Goal: Transaction & Acquisition: Purchase product/service

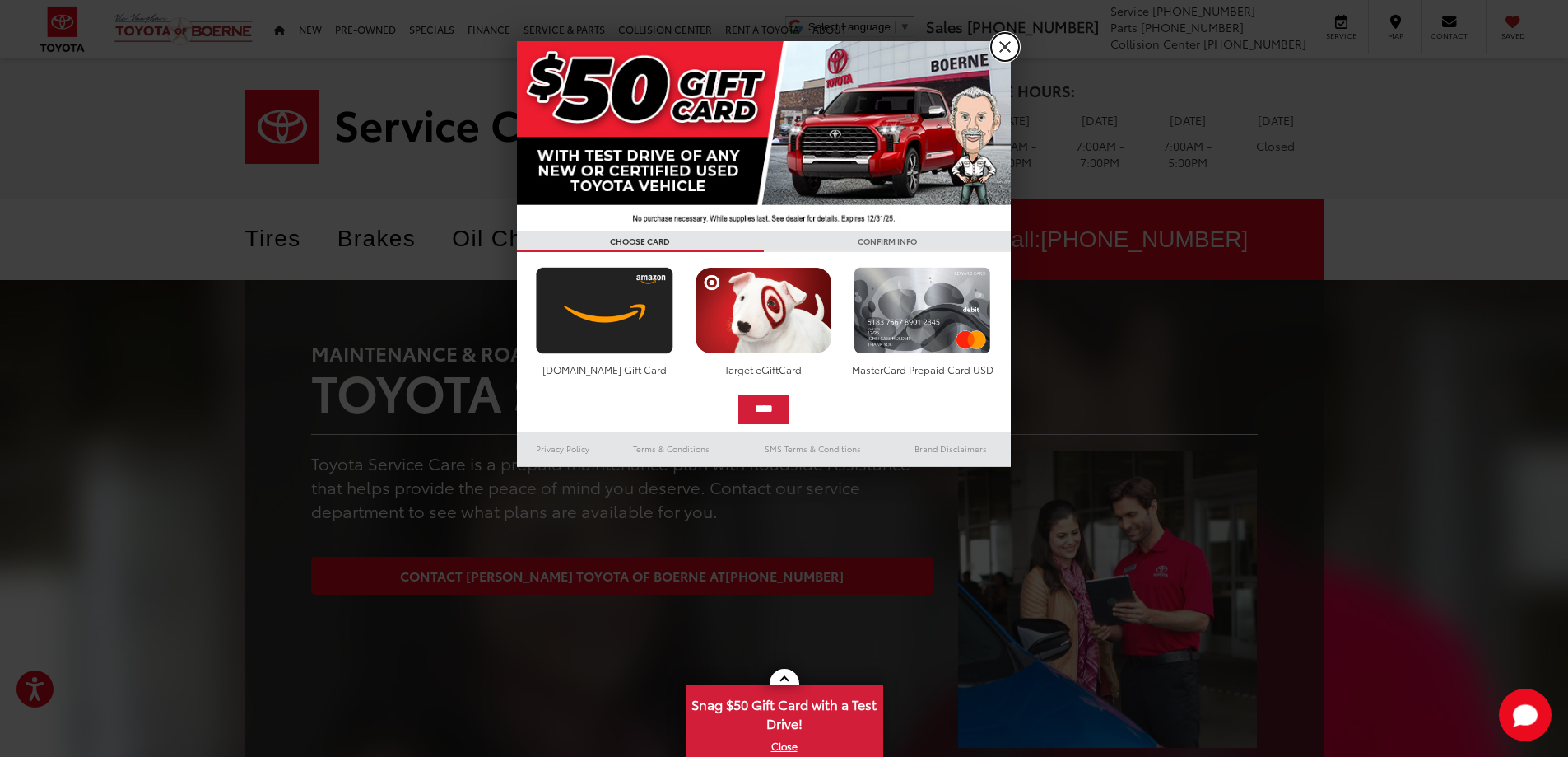
click at [1000, 47] on link "X" at bounding box center [1005, 46] width 28 height 28
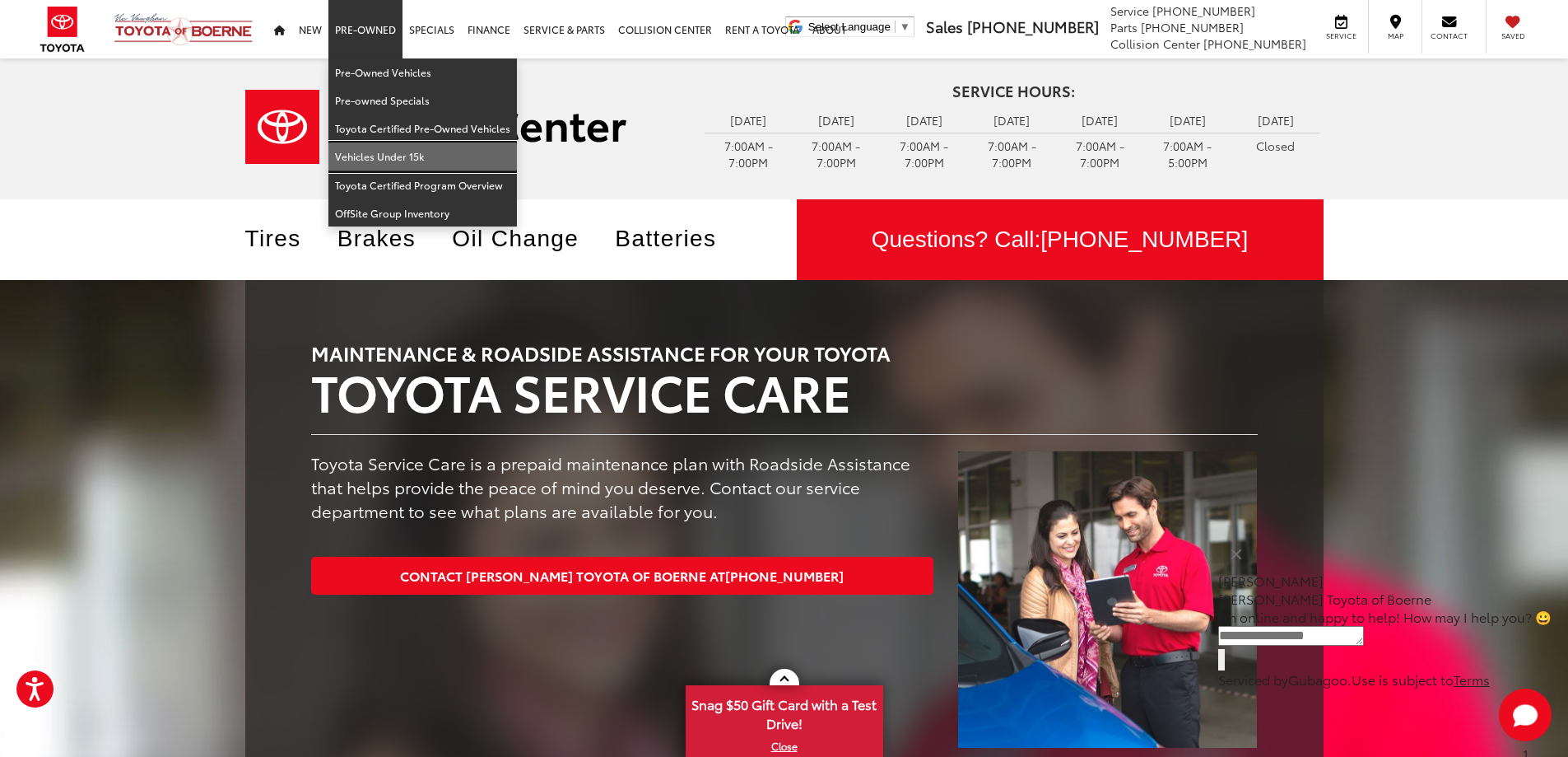
click at [387, 154] on link "Vehicles Under 15k" at bounding box center [422, 156] width 188 height 28
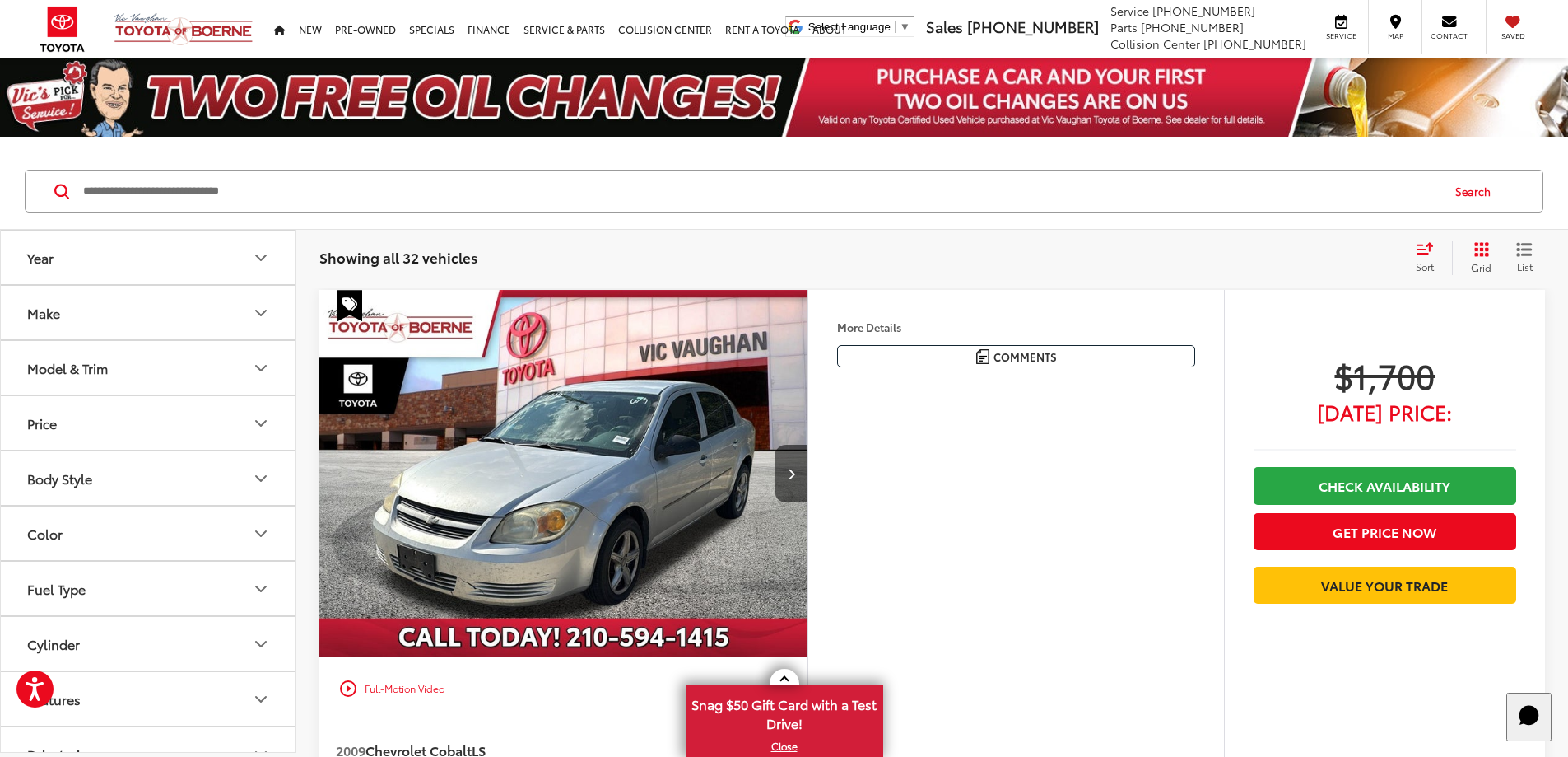
click at [112, 313] on button "Make" at bounding box center [148, 312] width 296 height 53
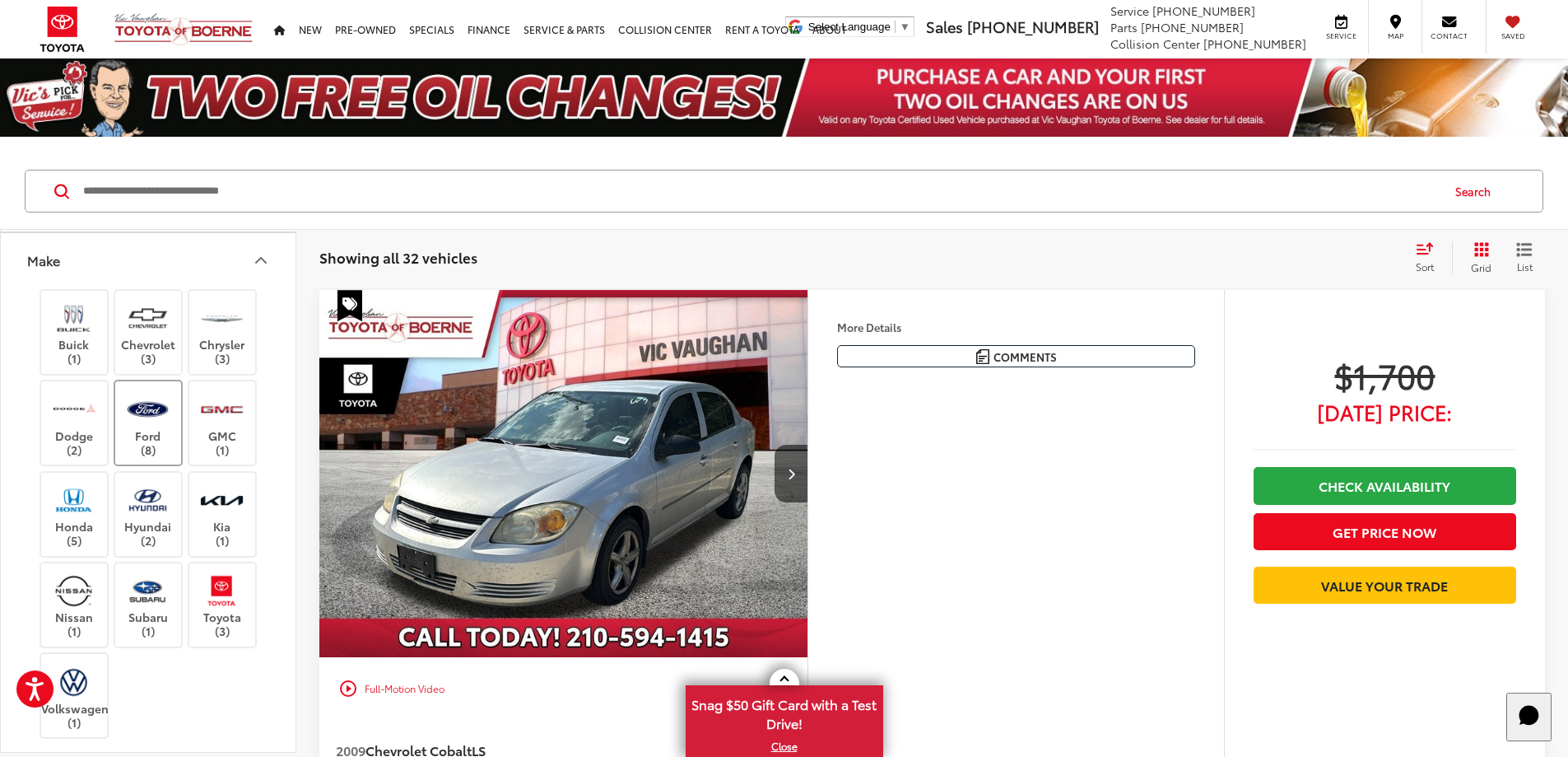
scroll to position [83, 0]
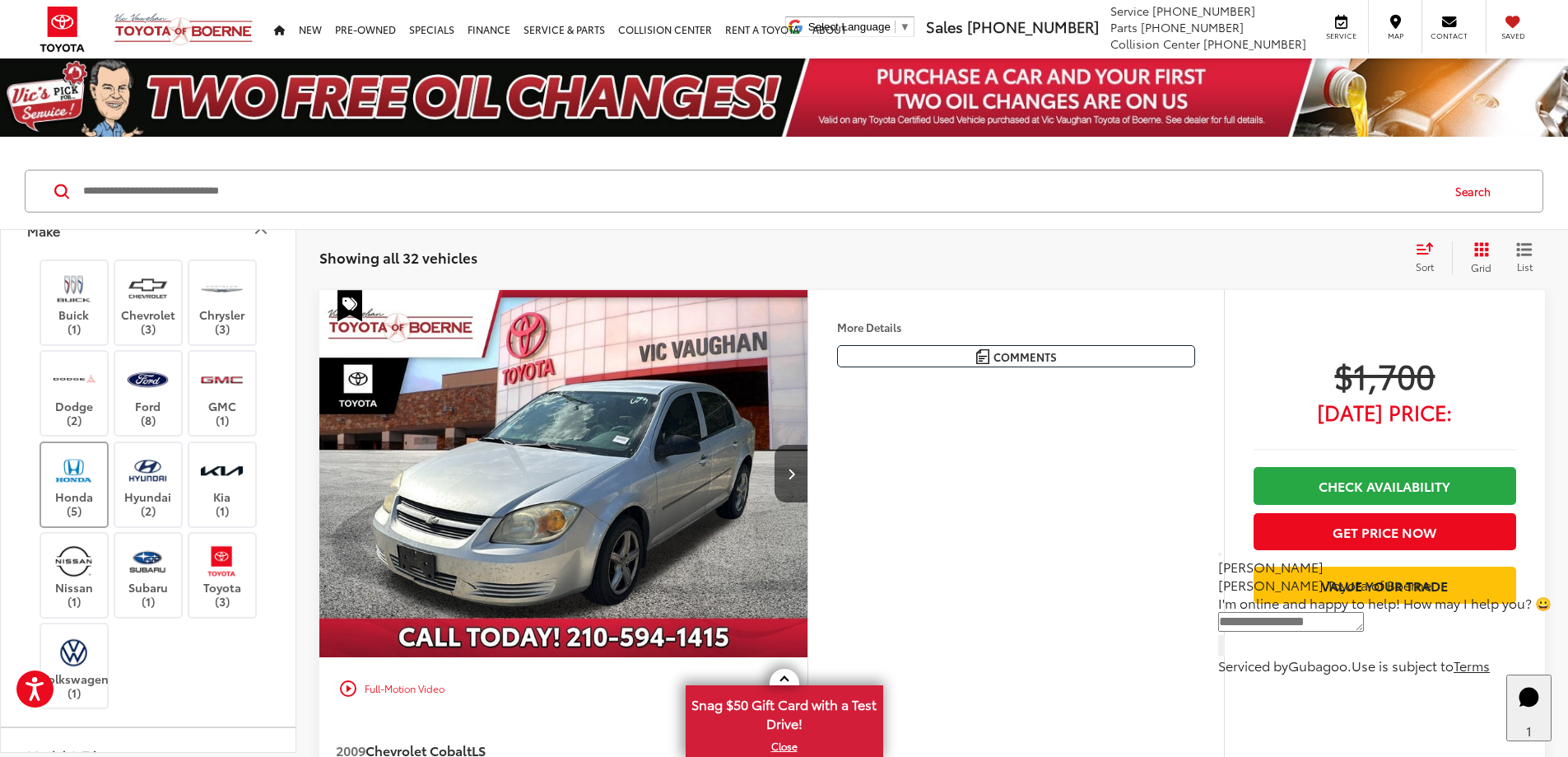
click at [74, 478] on img at bounding box center [73, 471] width 46 height 39
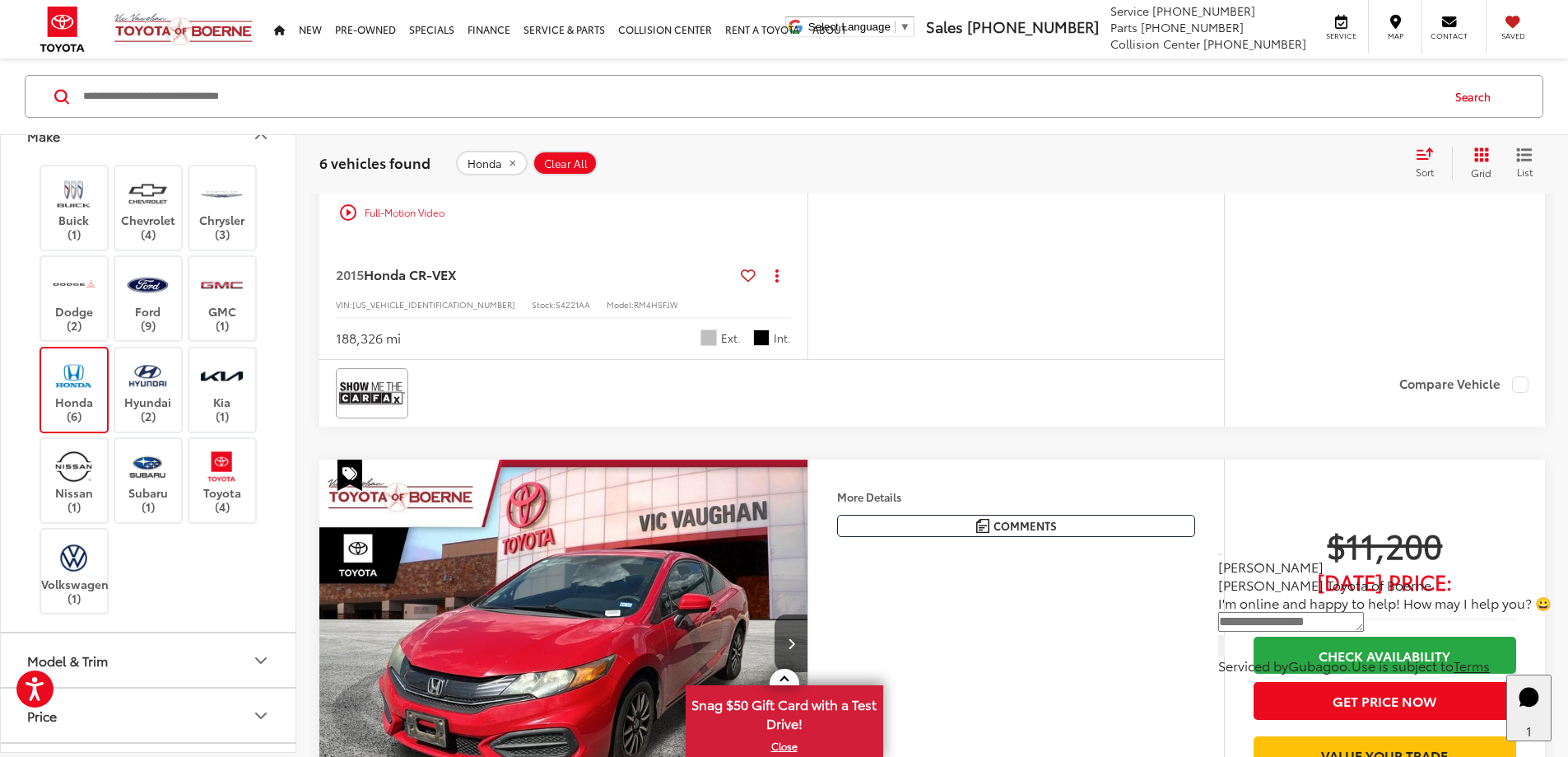
scroll to position [3026, 0]
click at [0, 0] on button "More..." at bounding box center [0, 0] width 0 height 0
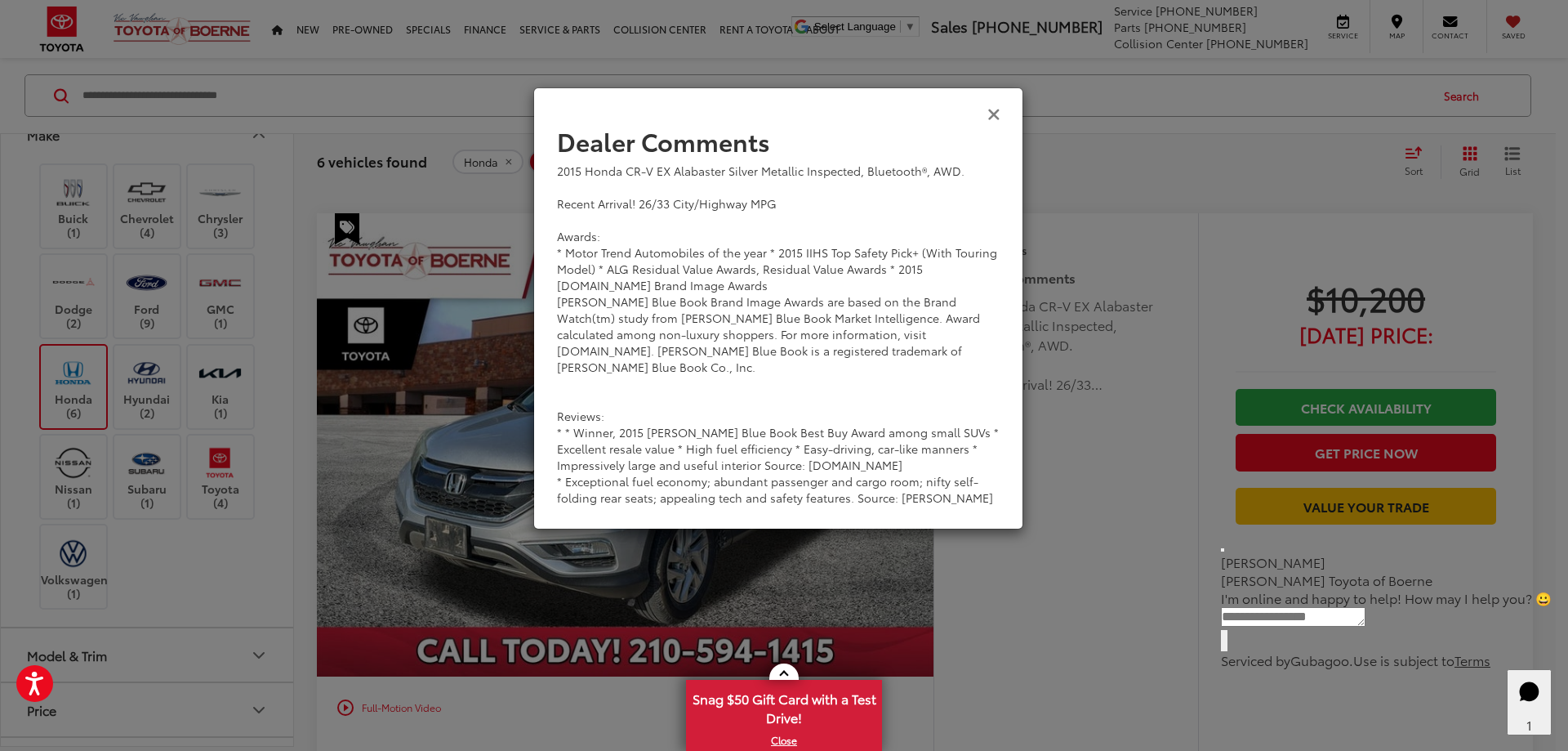
click at [995, 114] on icon "Close" at bounding box center [995, 113] width 13 height 17
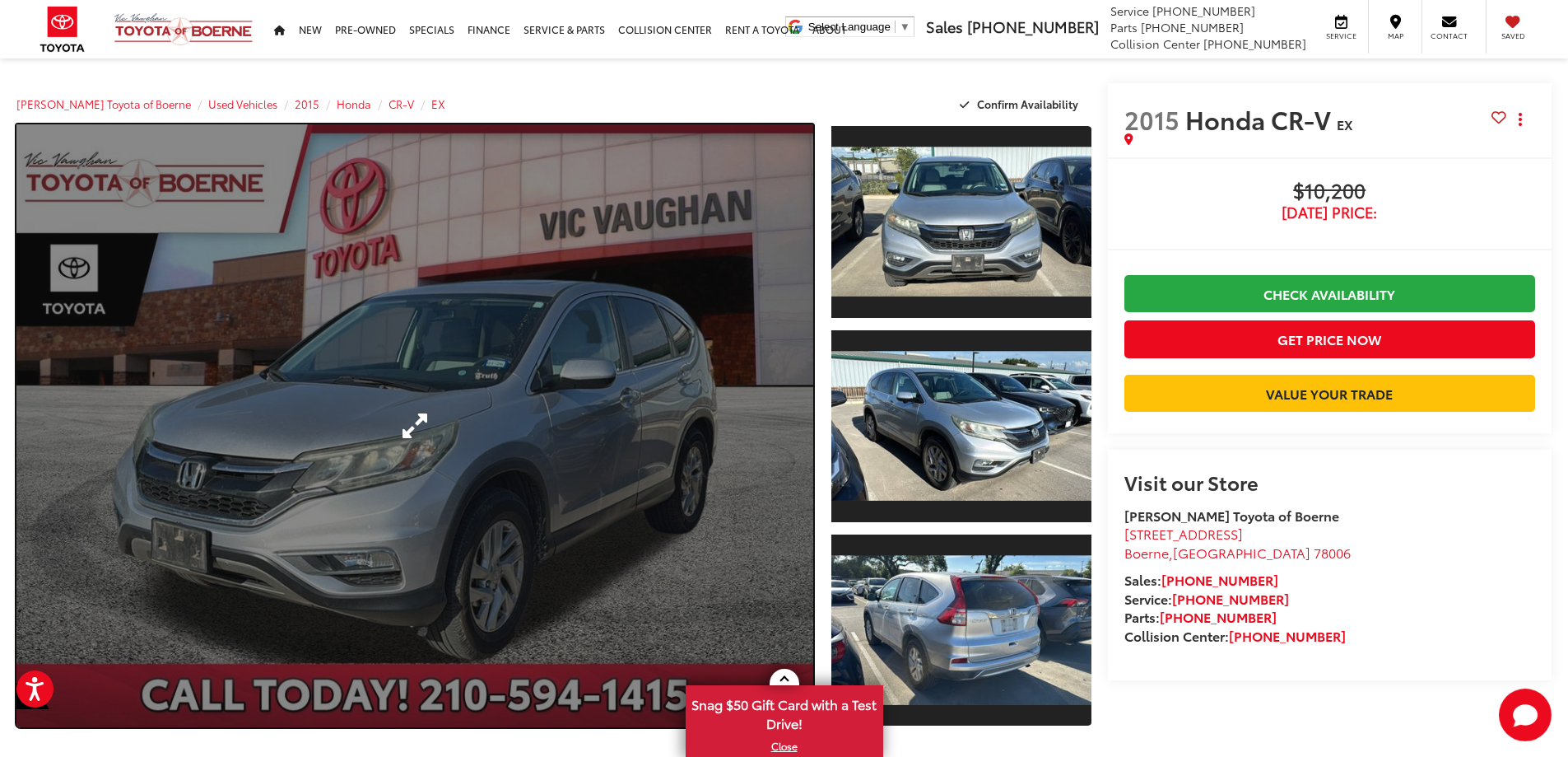
click at [750, 440] on link "Expand Photo 0" at bounding box center [415, 425] width 796 height 603
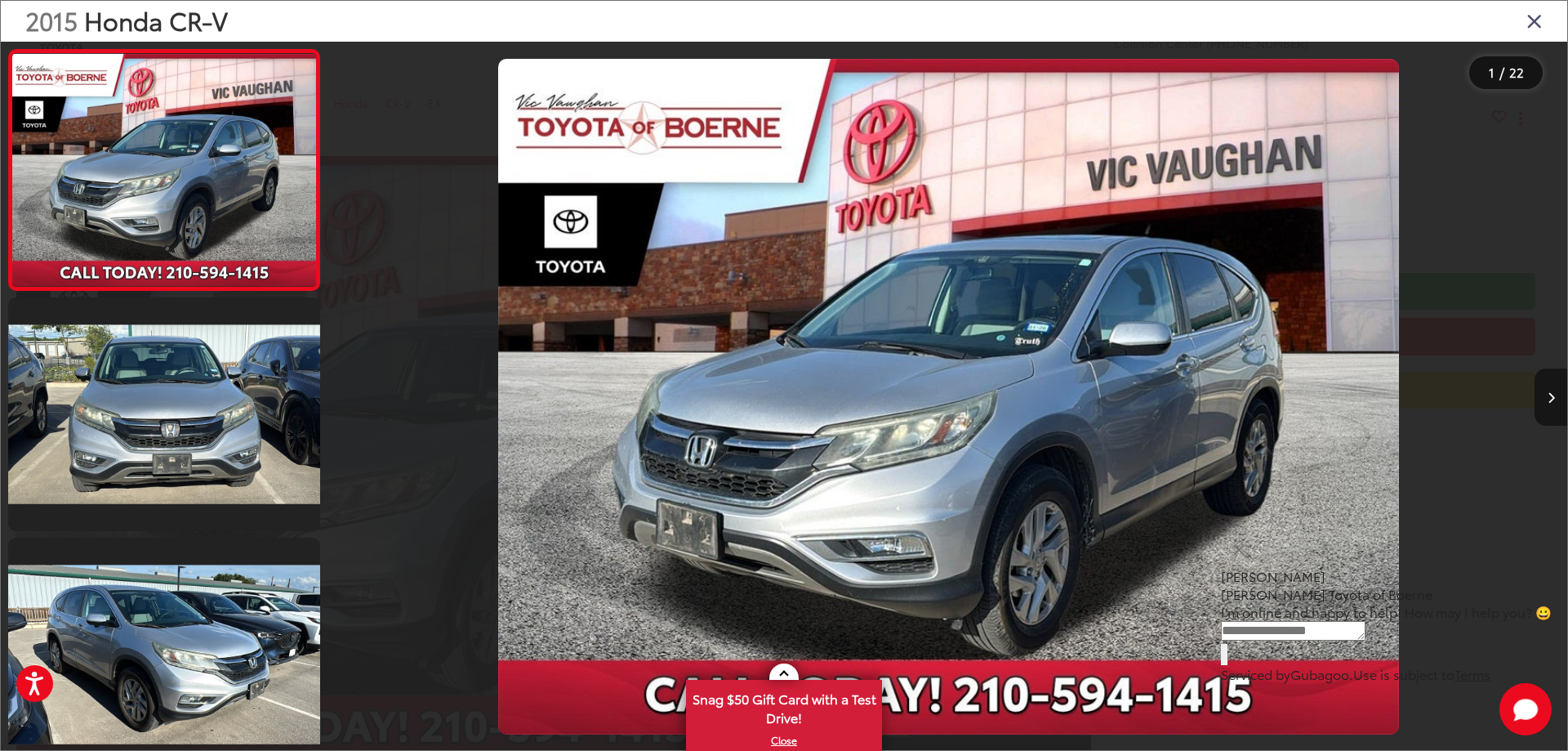
click at [1548, 402] on icon "Next image" at bounding box center [1551, 398] width 8 height 12
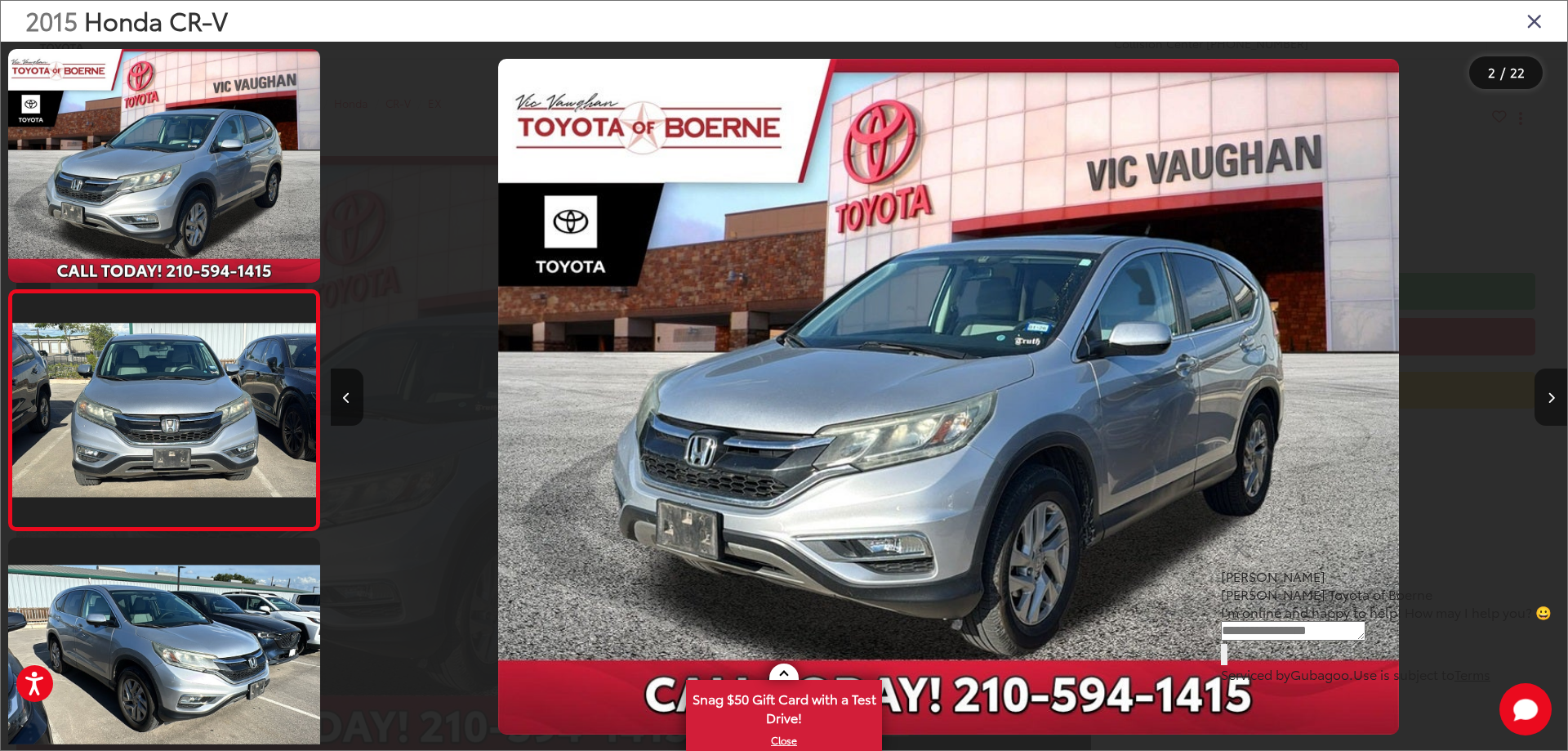
scroll to position [61, 0]
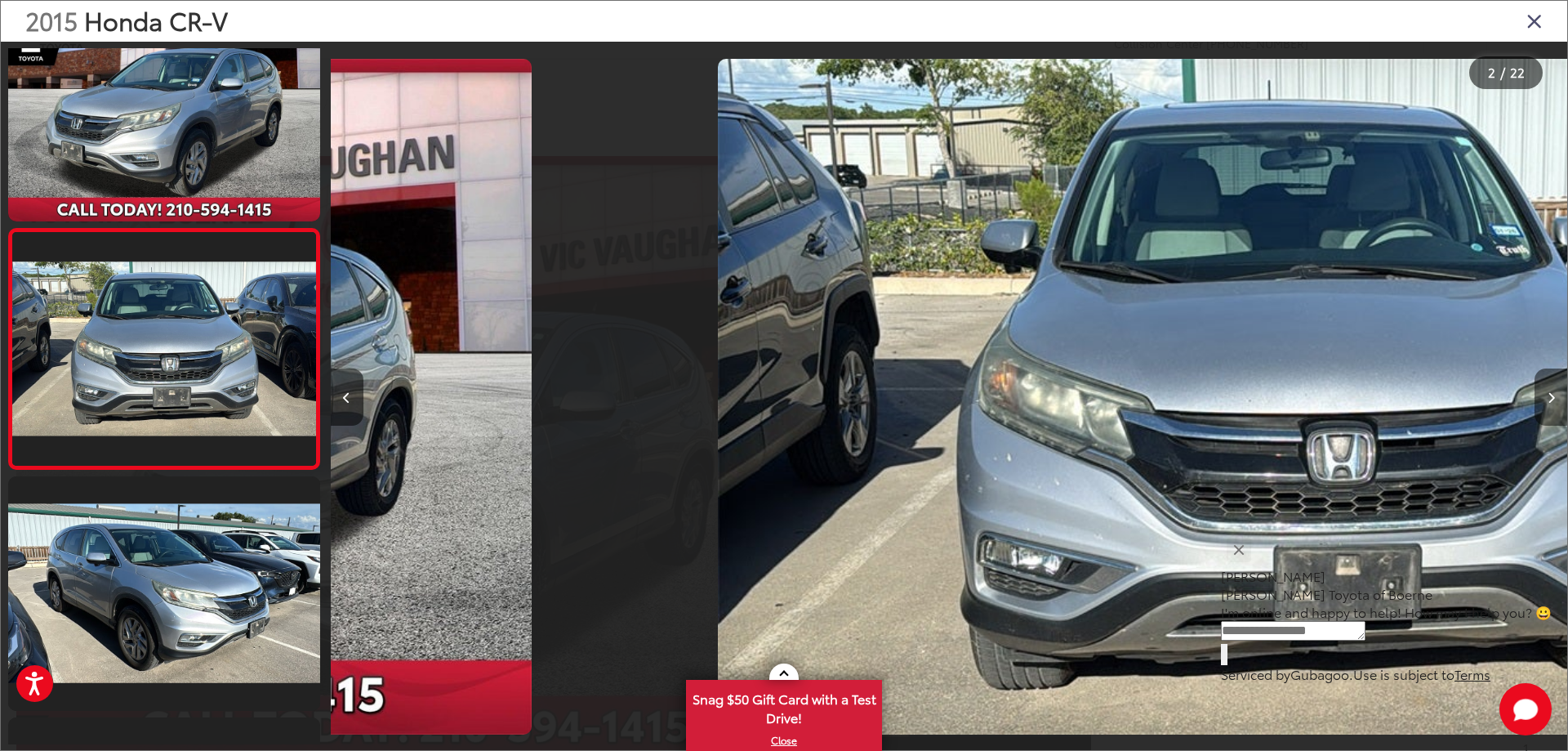
click at [1548, 402] on icon "Next image" at bounding box center [1551, 398] width 8 height 12
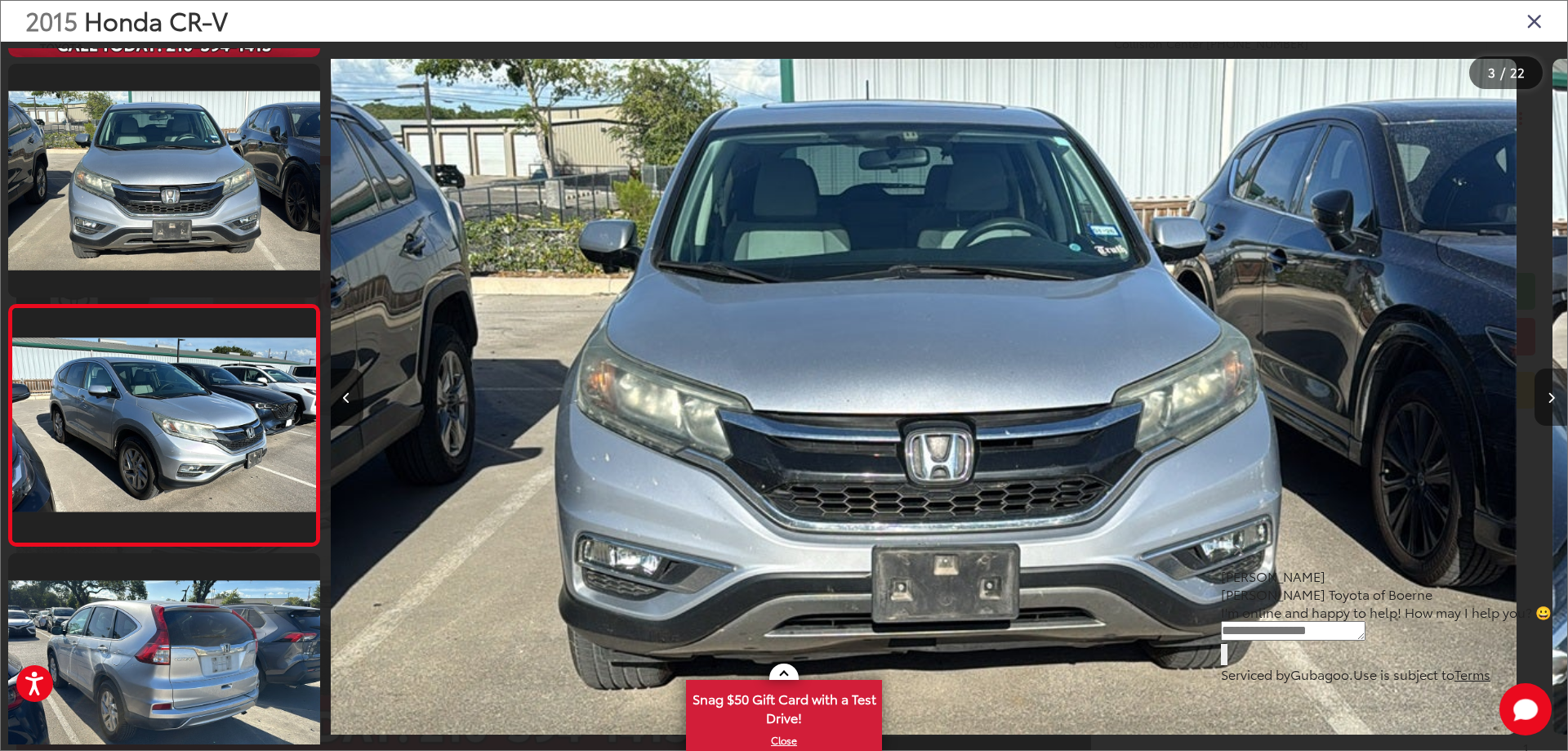
scroll to position [301, 0]
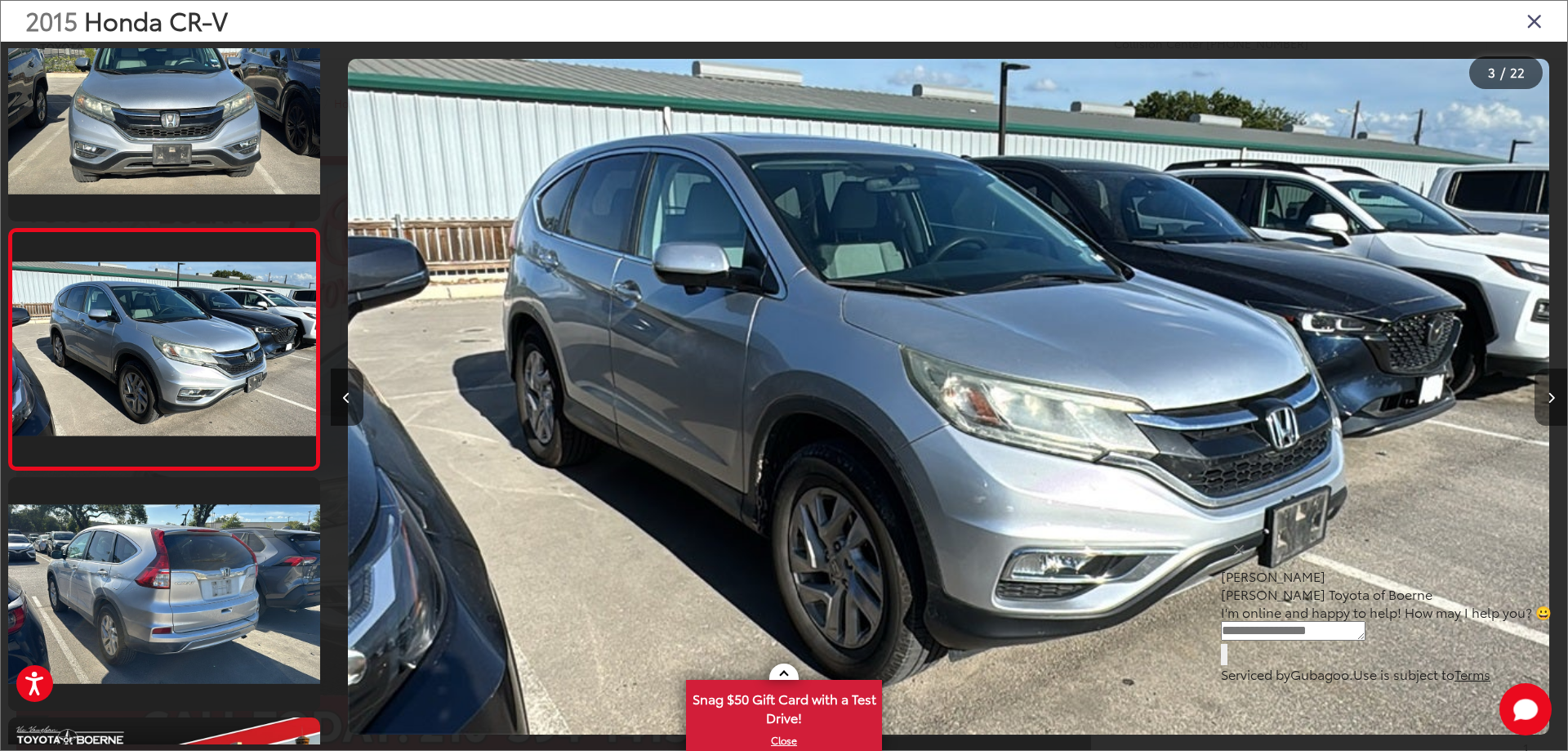
click at [1548, 402] on icon "Next image" at bounding box center [1551, 398] width 8 height 12
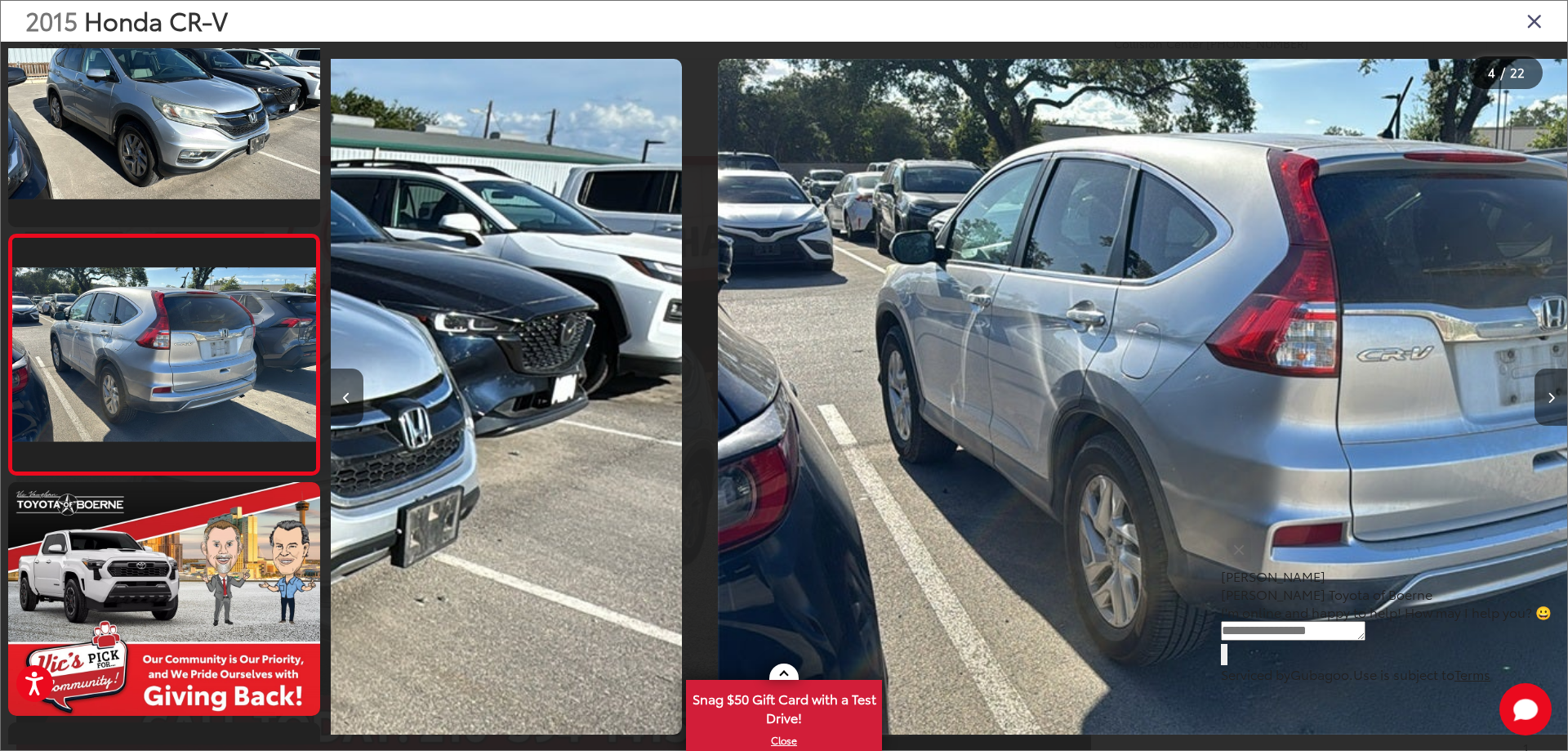
scroll to position [543, 0]
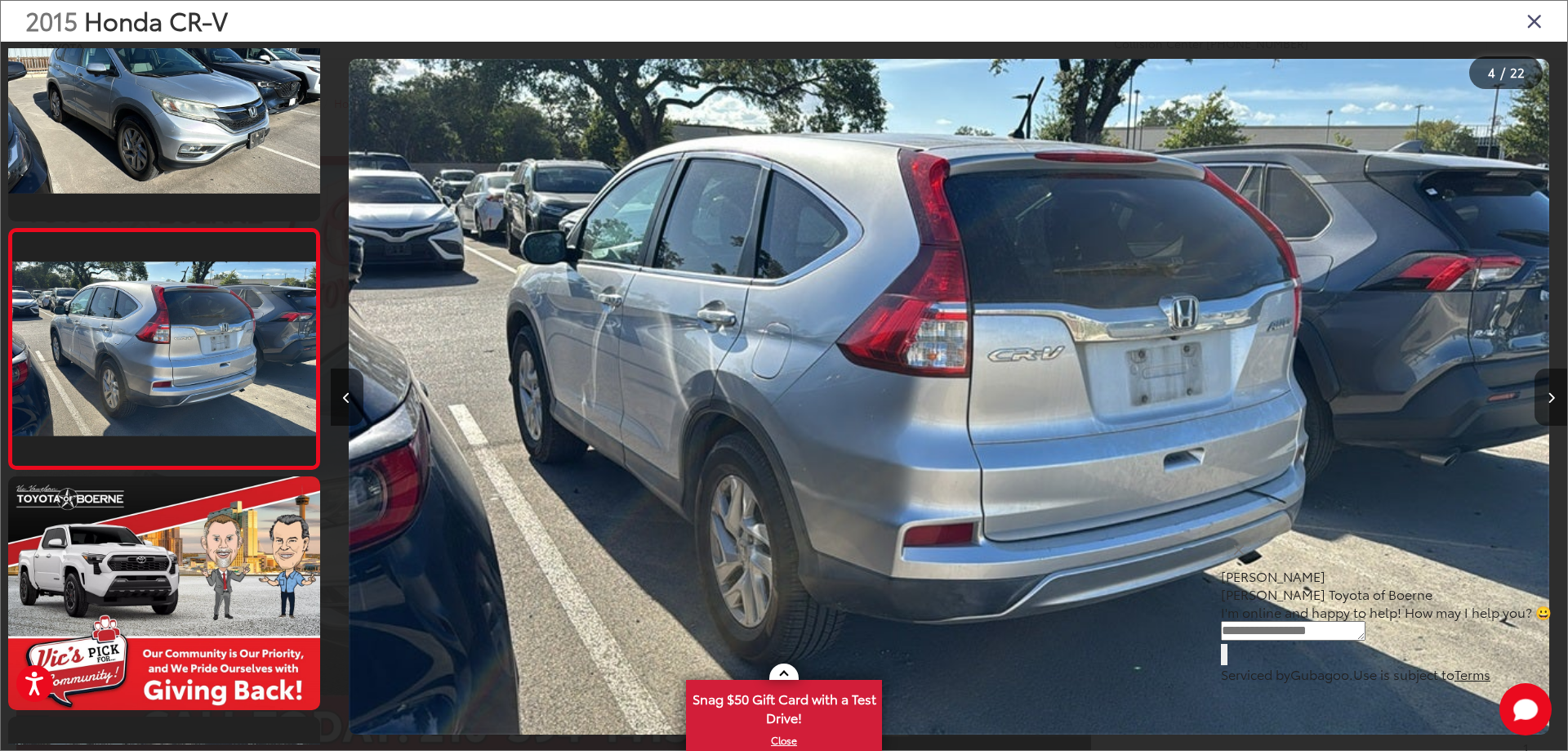
click at [1548, 402] on icon "Next image" at bounding box center [1551, 398] width 8 height 12
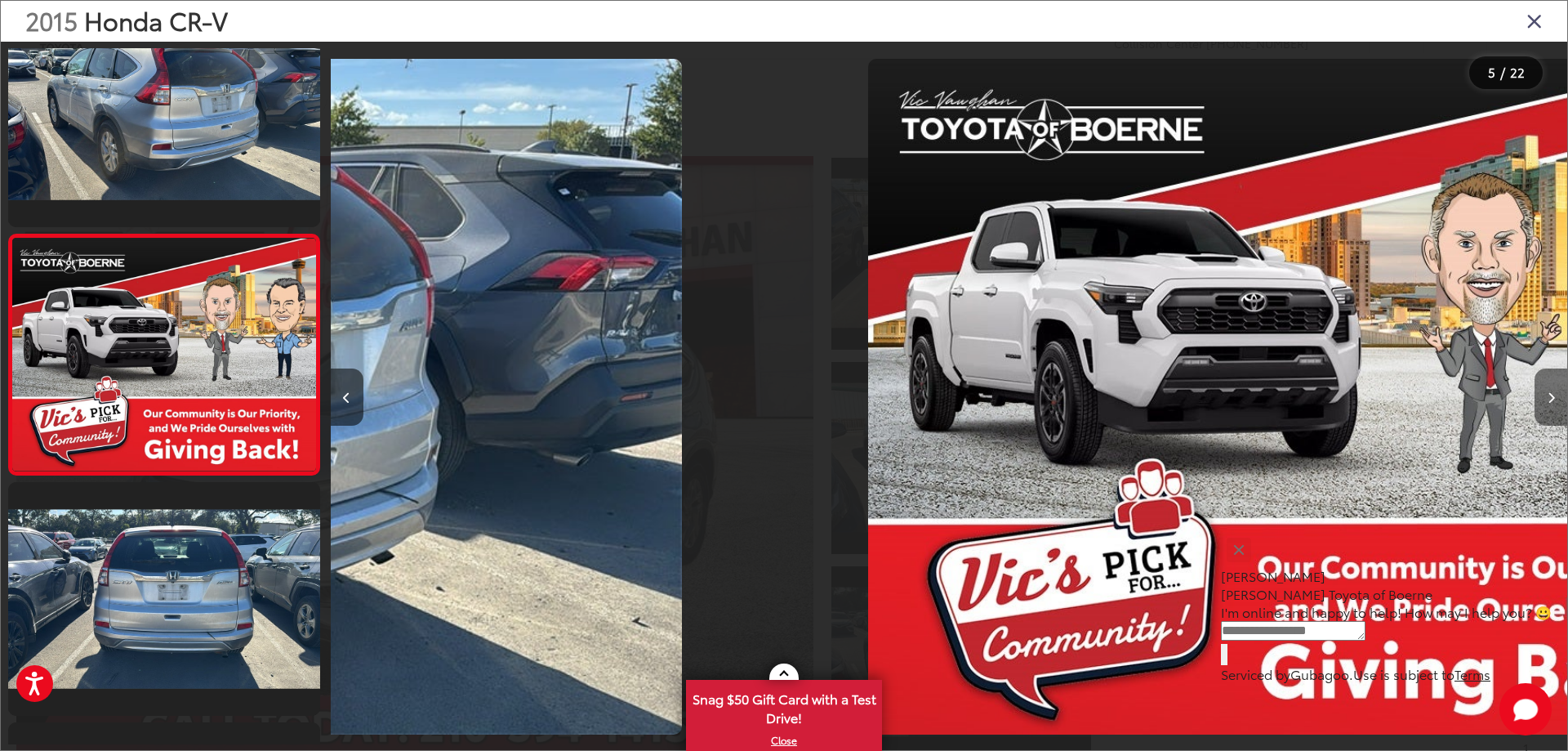
scroll to position [783, 0]
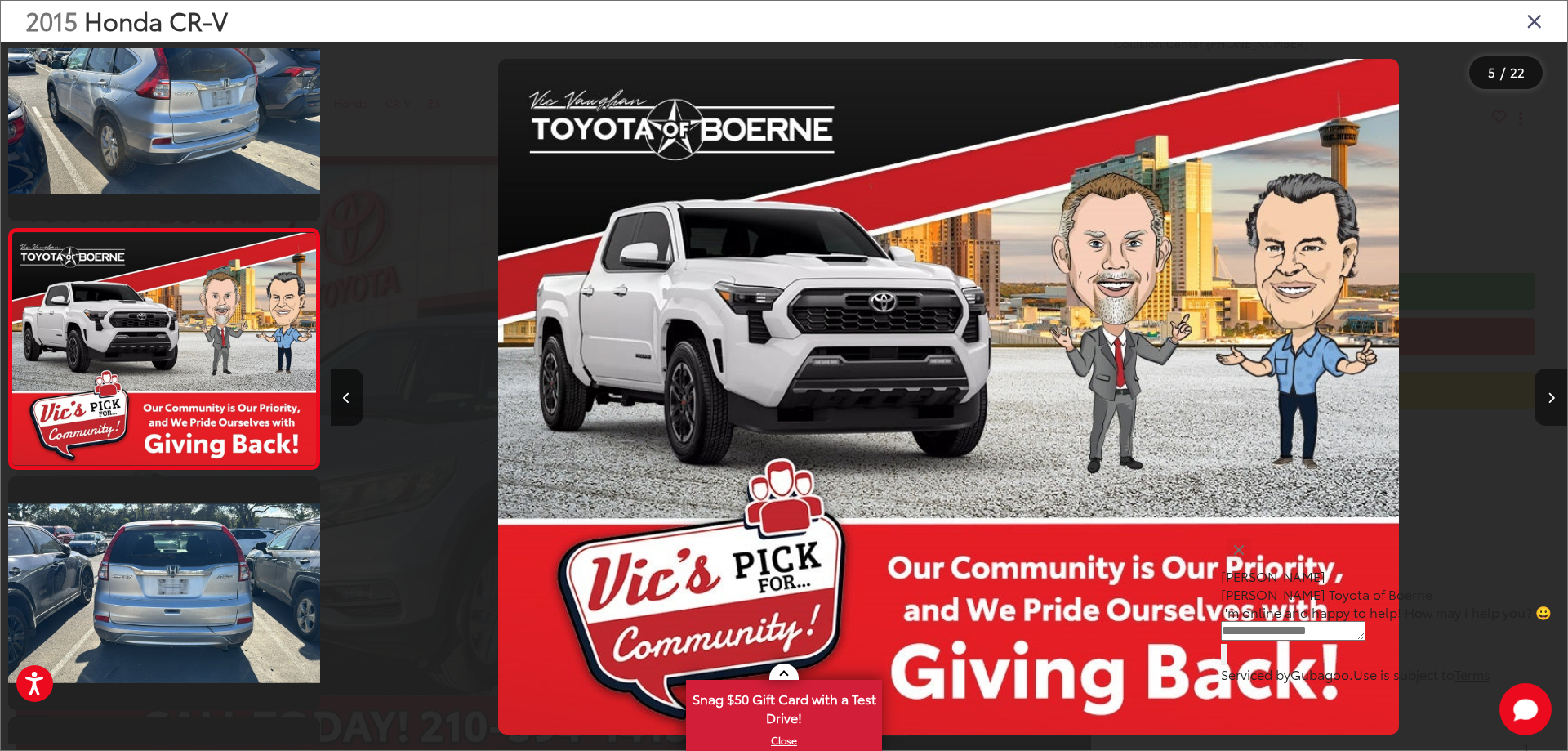
click at [1548, 402] on icon "Next image" at bounding box center [1551, 398] width 8 height 12
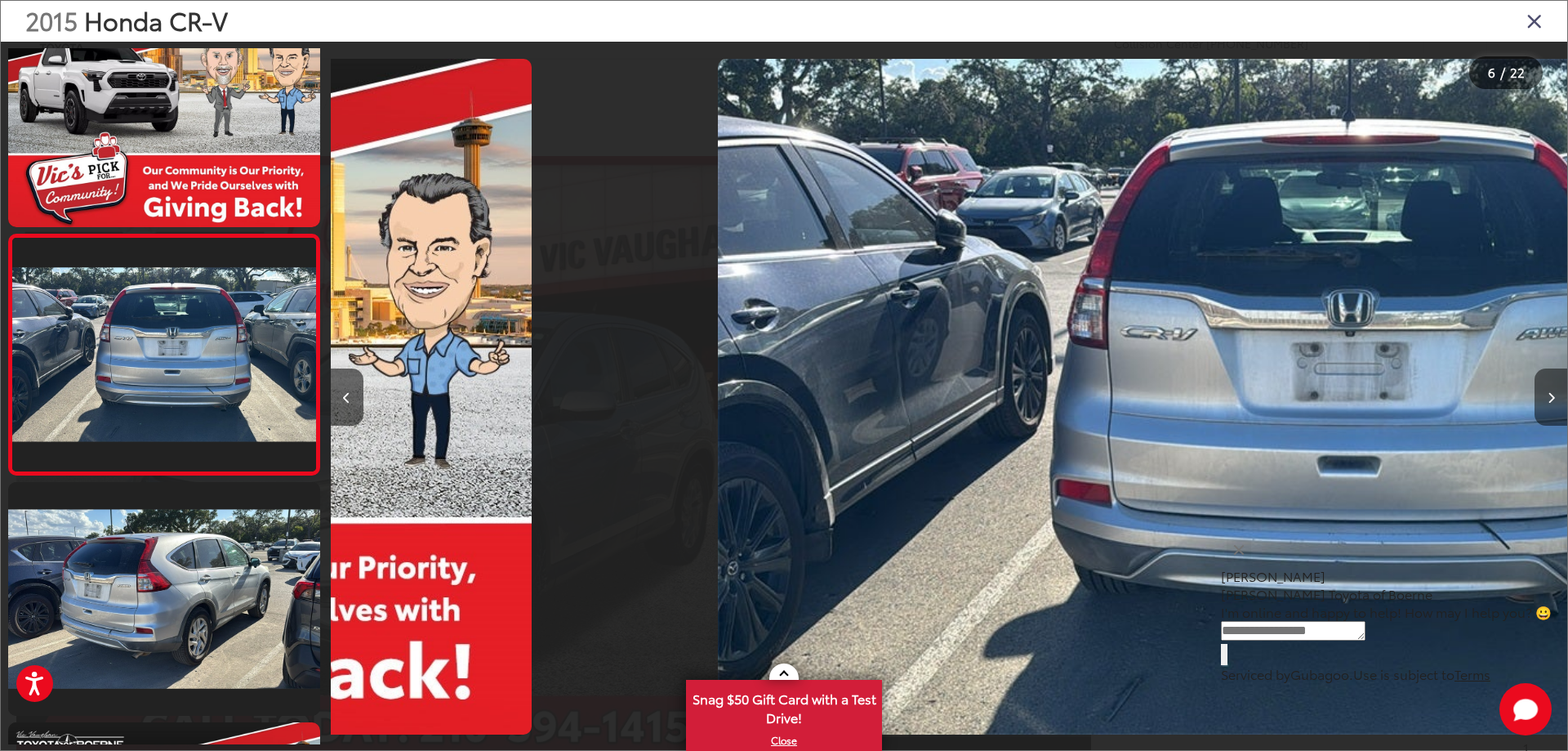
scroll to position [1022, 0]
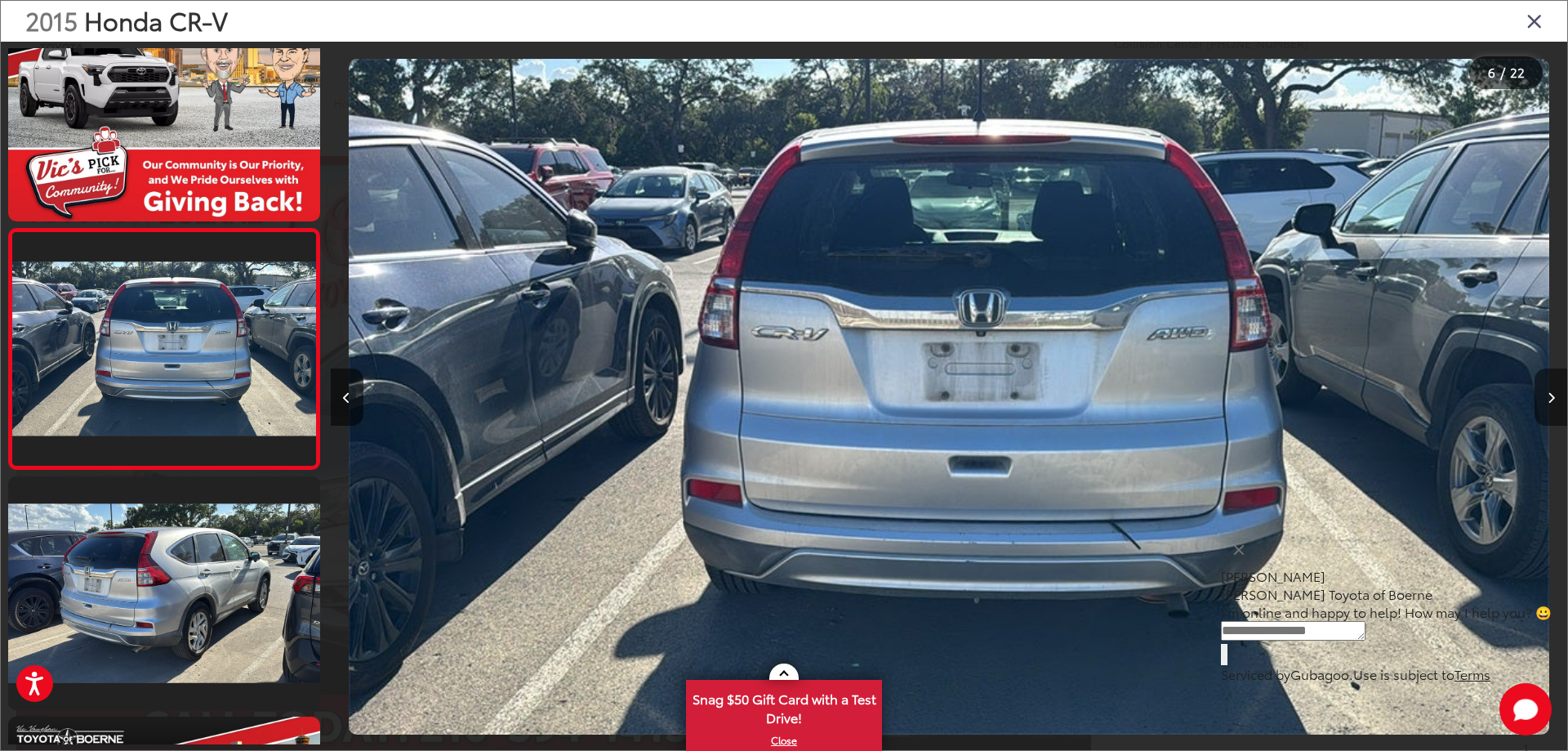
click at [1548, 402] on icon "Next image" at bounding box center [1551, 398] width 8 height 12
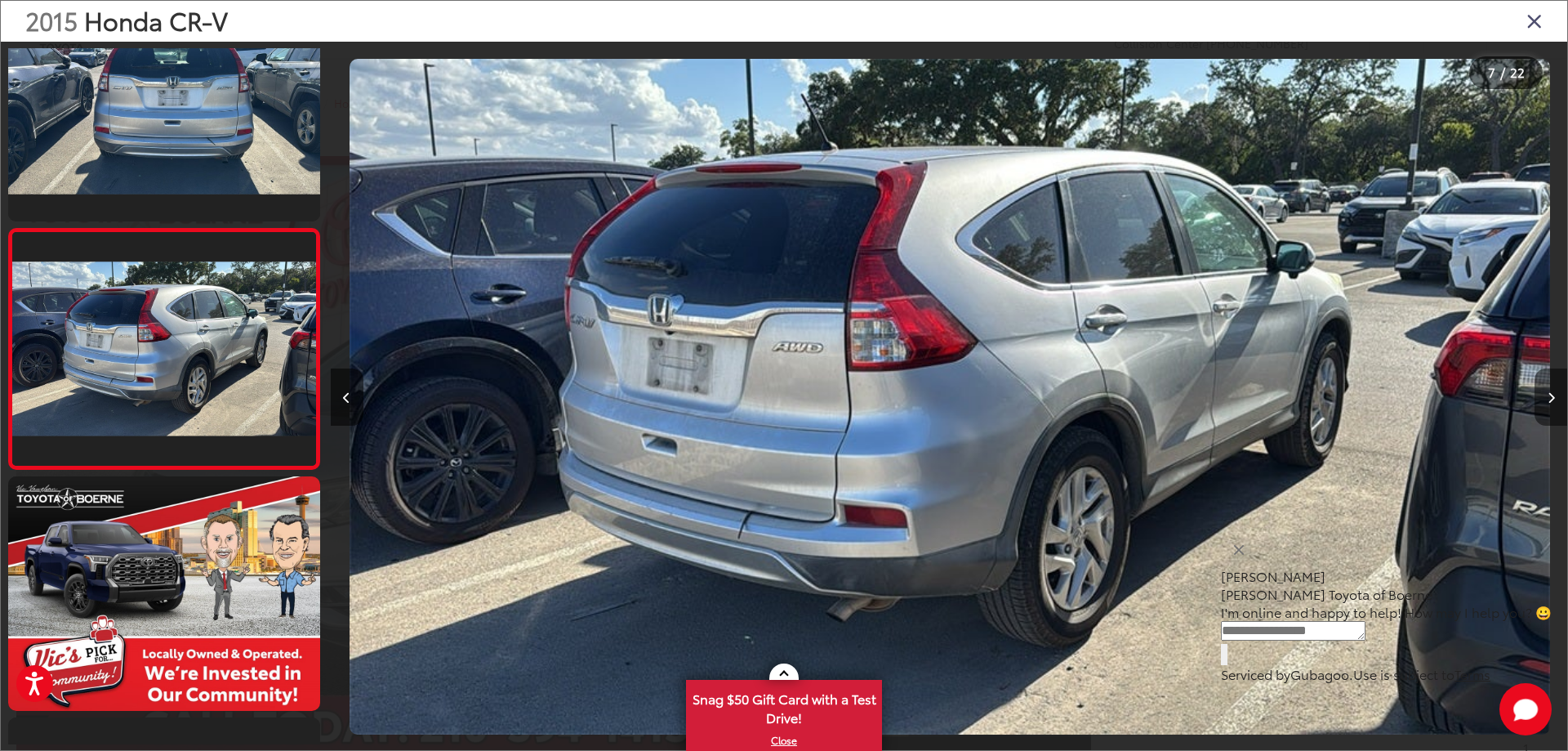
scroll to position [0, 7421]
click at [1548, 402] on icon "Next image" at bounding box center [1551, 398] width 8 height 12
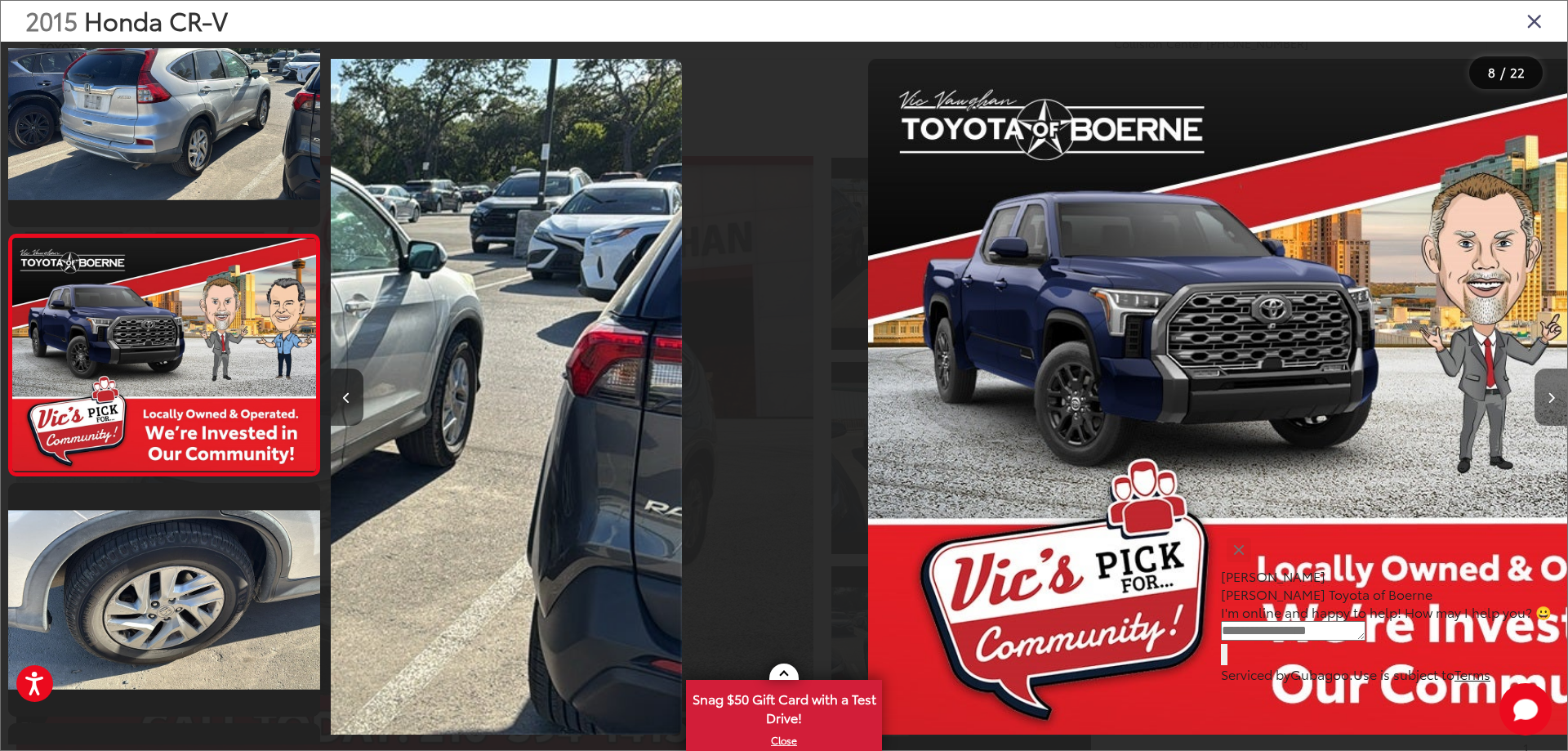
scroll to position [1503, 0]
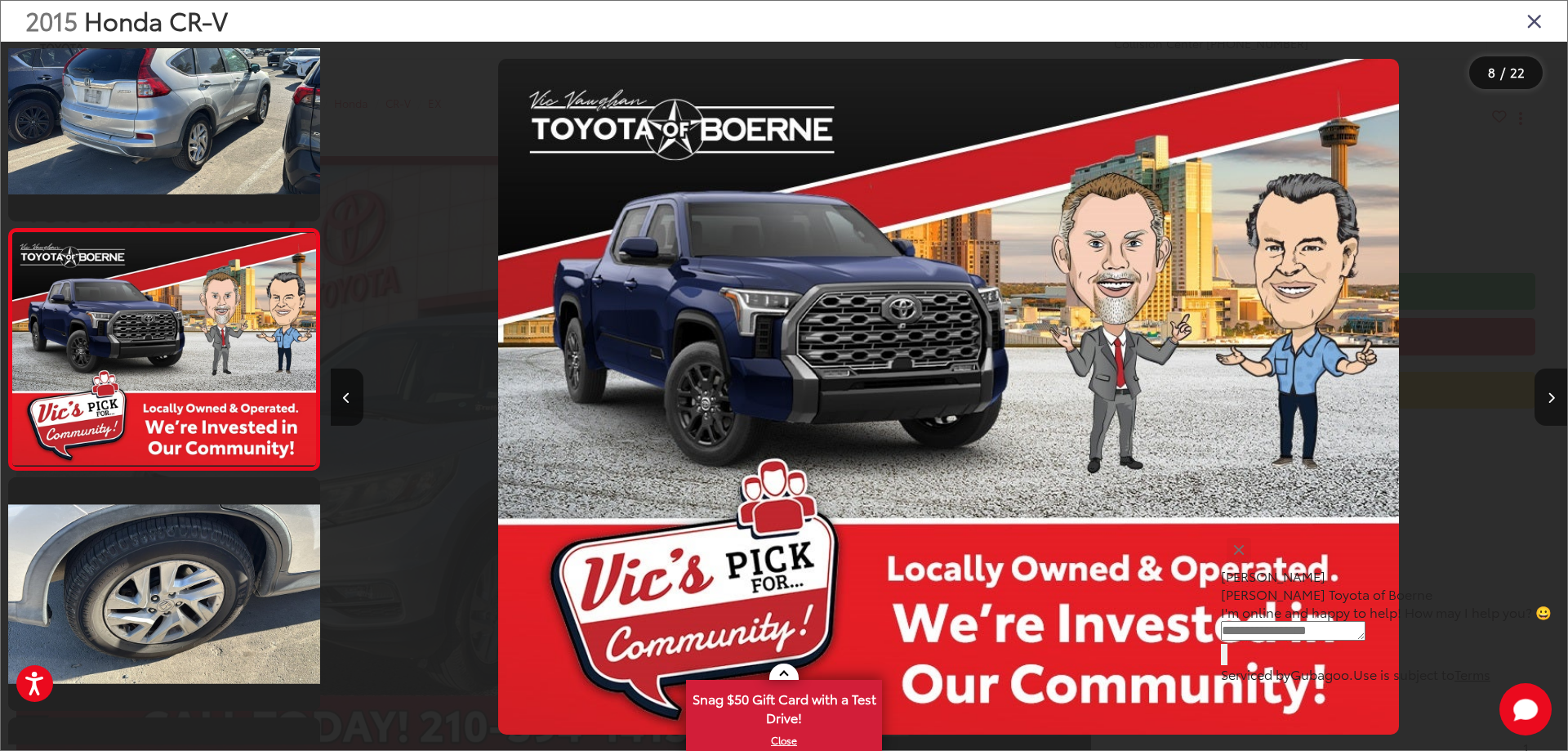
click at [1548, 402] on icon "Next image" at bounding box center [1551, 398] width 8 height 12
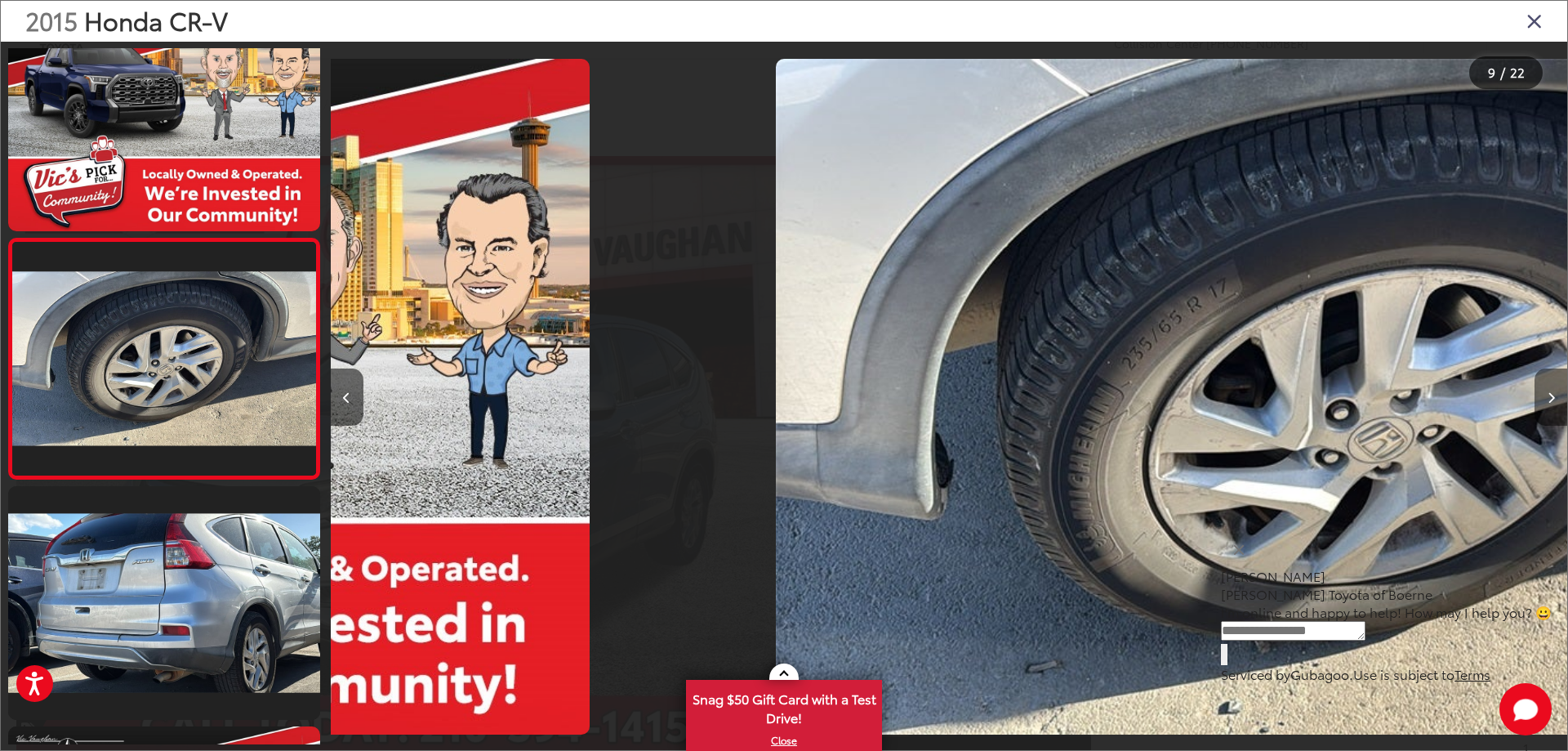
scroll to position [1744, 0]
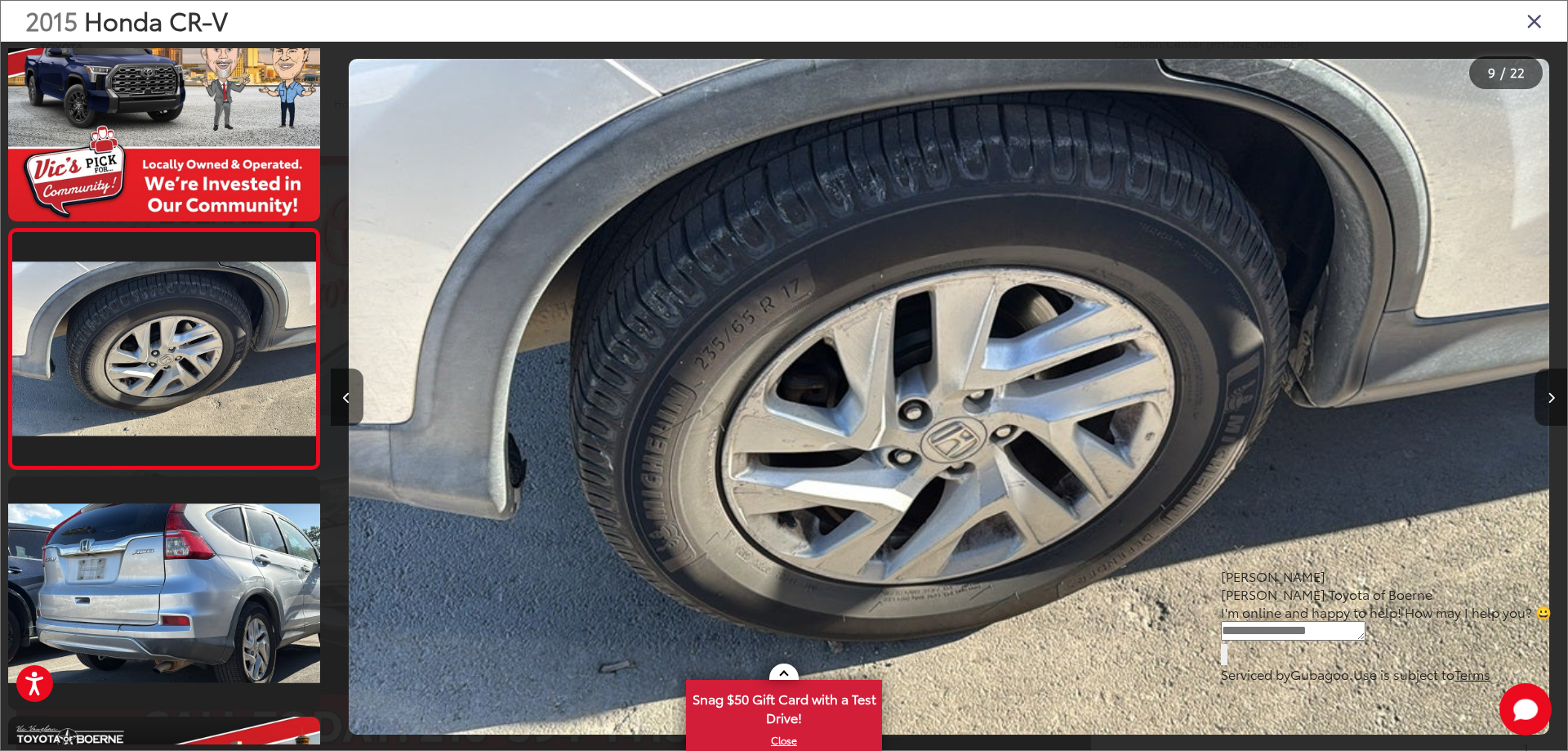
click at [1548, 402] on icon "Next image" at bounding box center [1551, 398] width 8 height 12
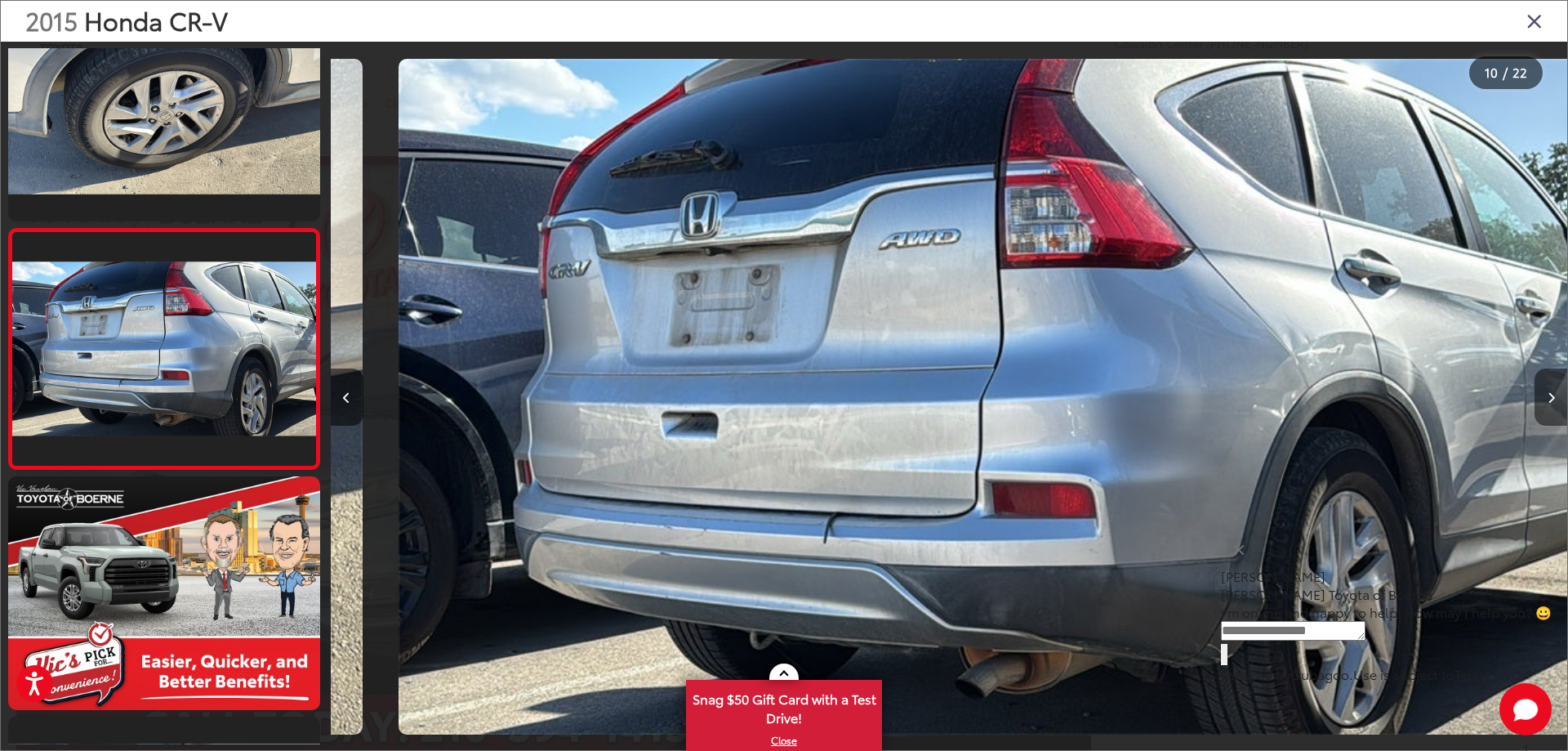
scroll to position [0, 0]
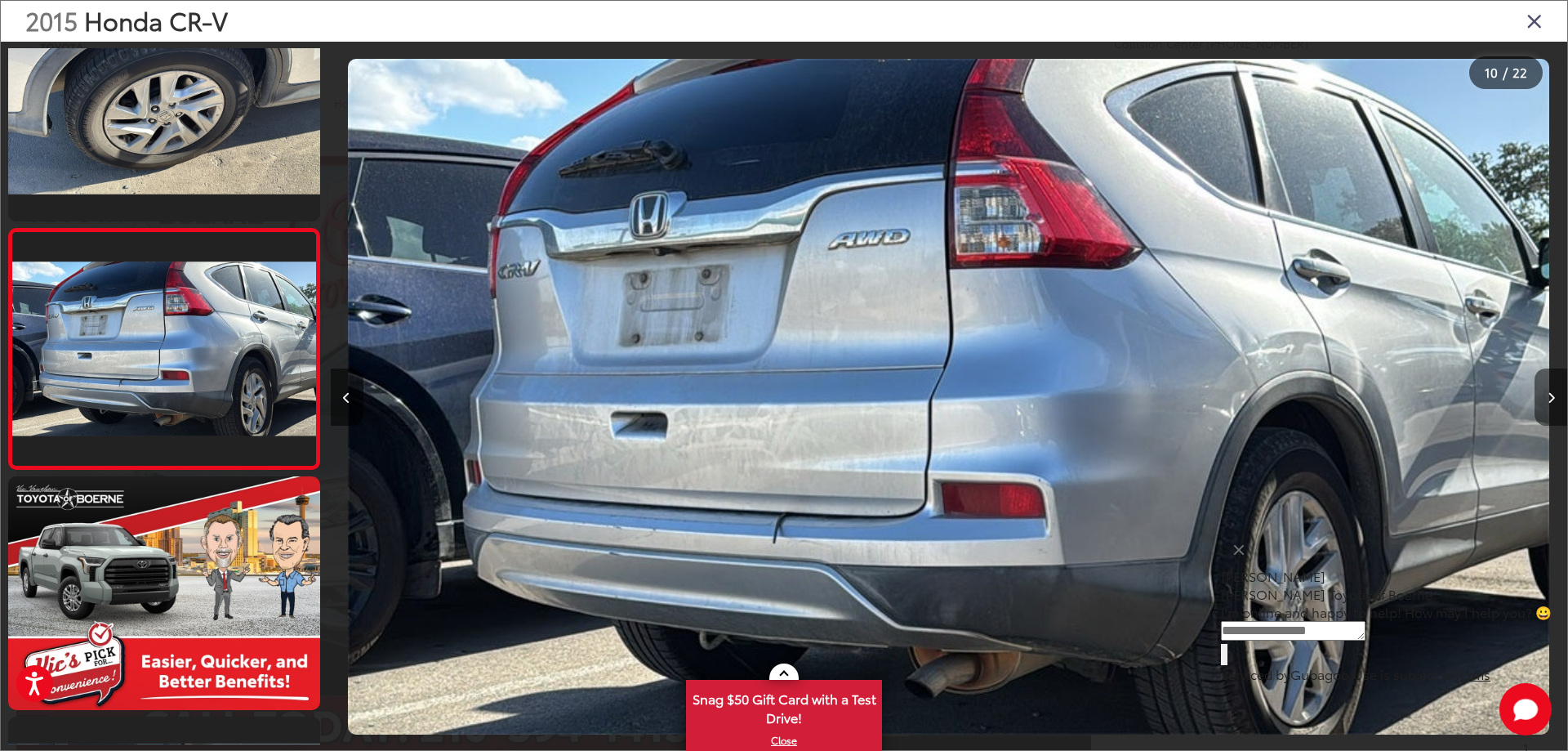
click at [1548, 402] on icon "Next image" at bounding box center [1551, 398] width 8 height 12
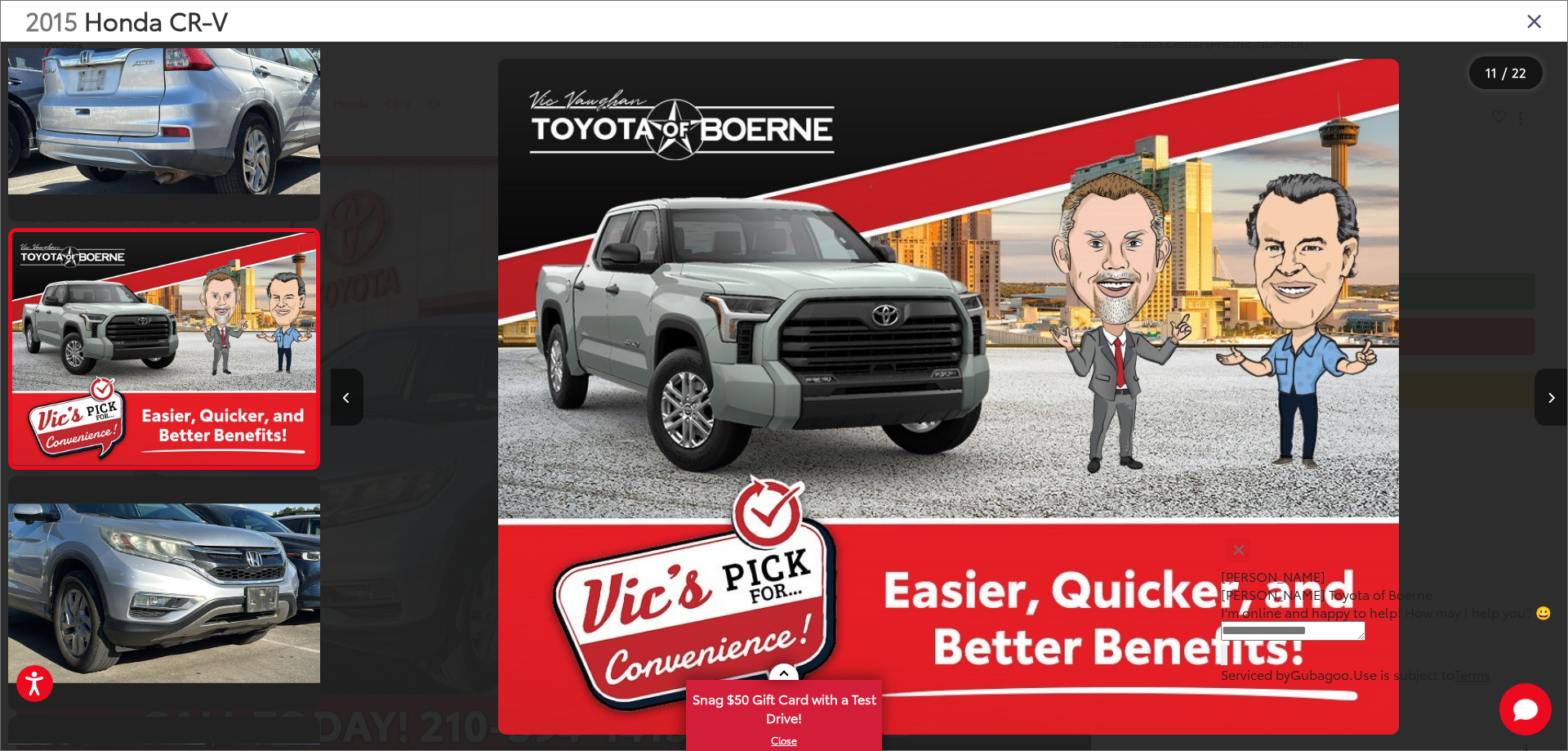
click at [1548, 402] on icon "Next image" at bounding box center [1551, 398] width 8 height 12
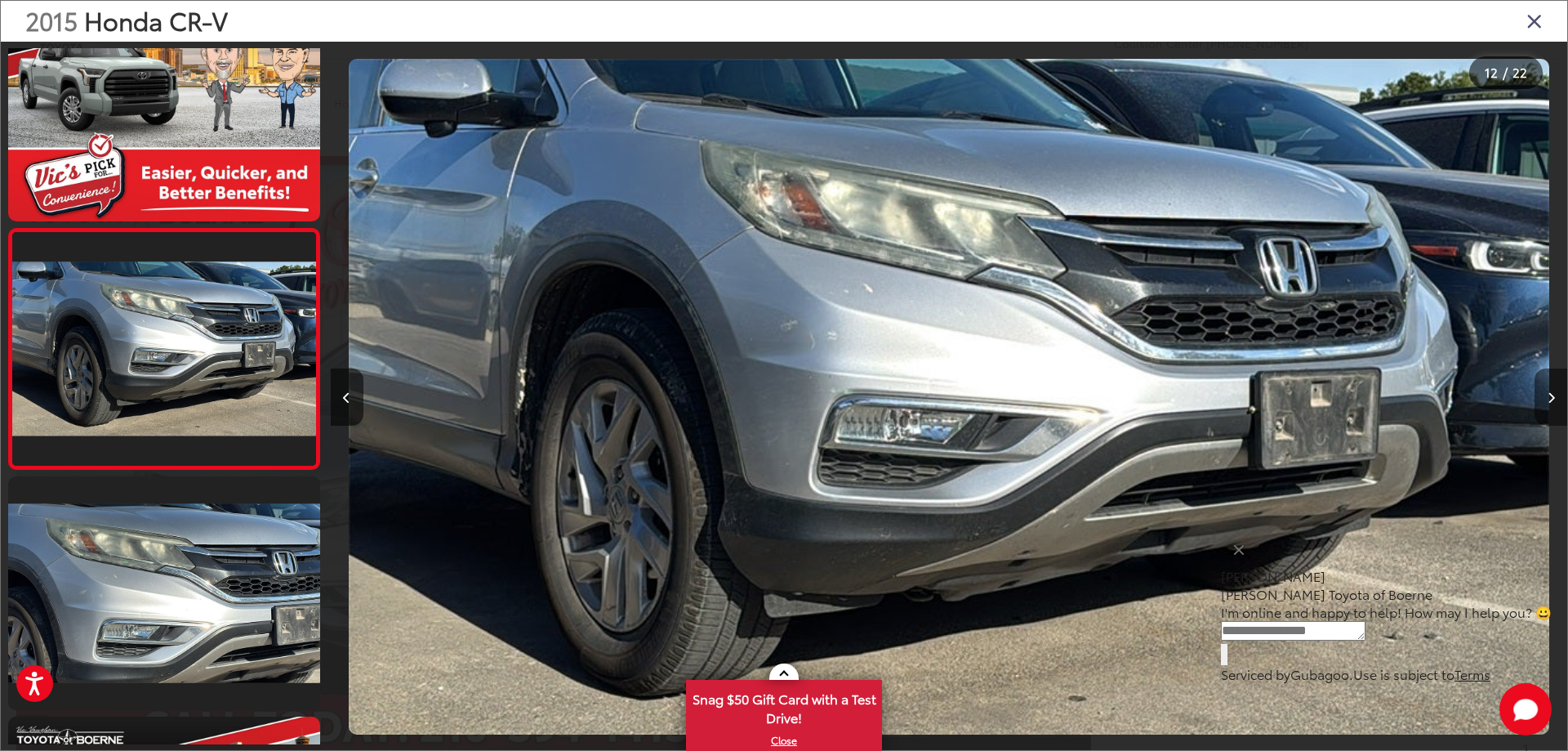
click at [1548, 402] on icon "Next image" at bounding box center [1551, 398] width 8 height 12
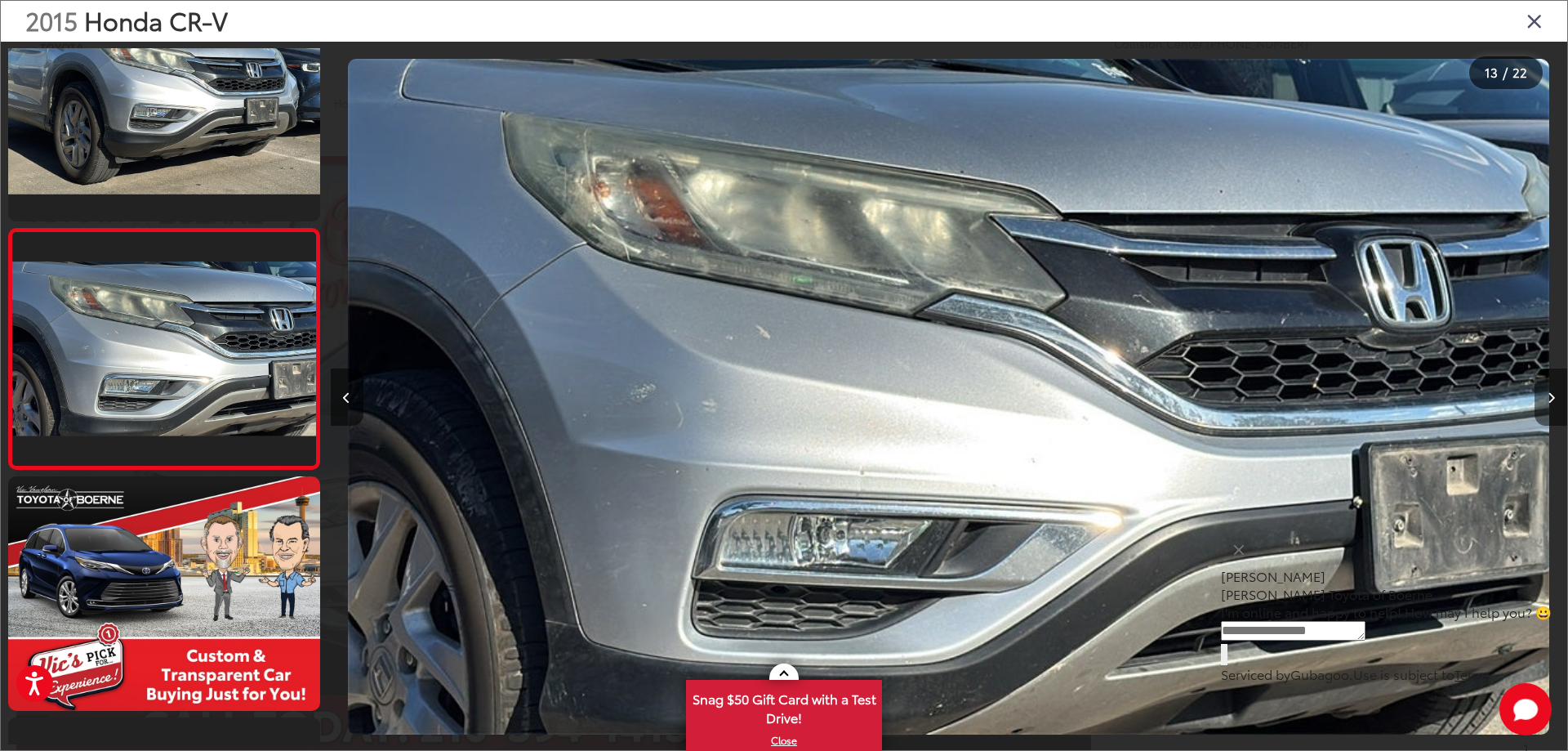
click at [1548, 402] on icon "Next image" at bounding box center [1551, 398] width 8 height 12
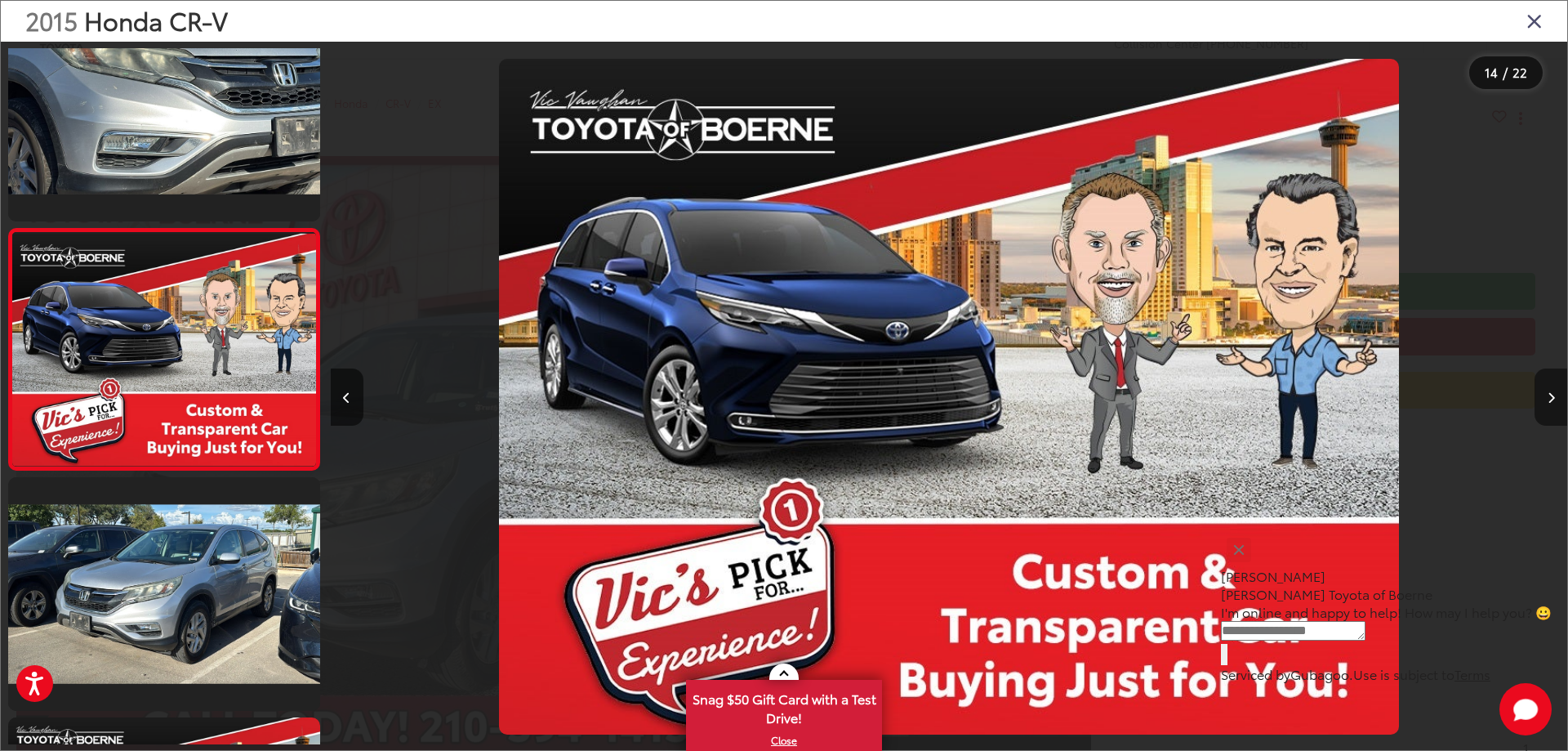
click at [1552, 401] on icon "Next image" at bounding box center [1551, 398] width 8 height 12
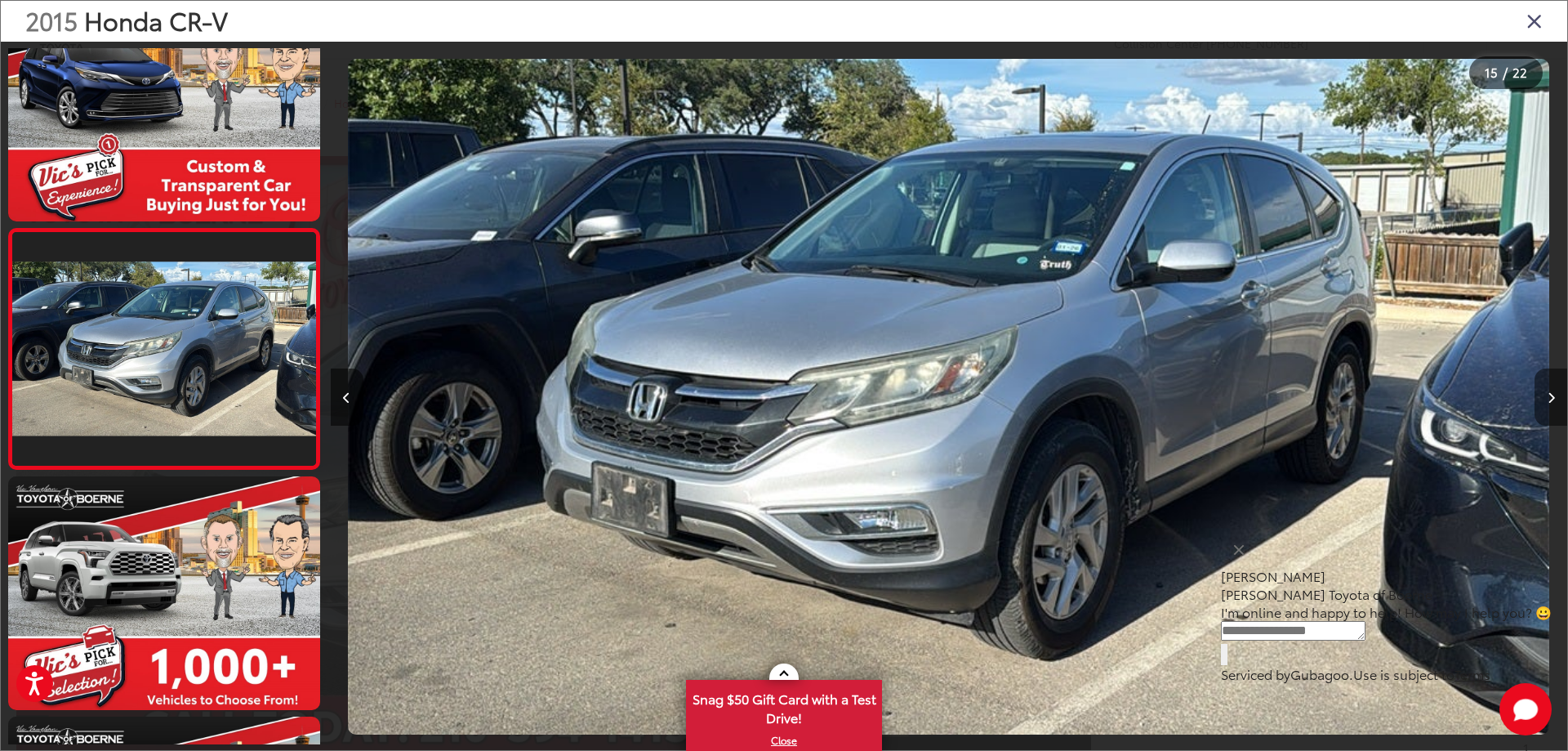
click at [1552, 401] on icon "Next image" at bounding box center [1551, 398] width 8 height 12
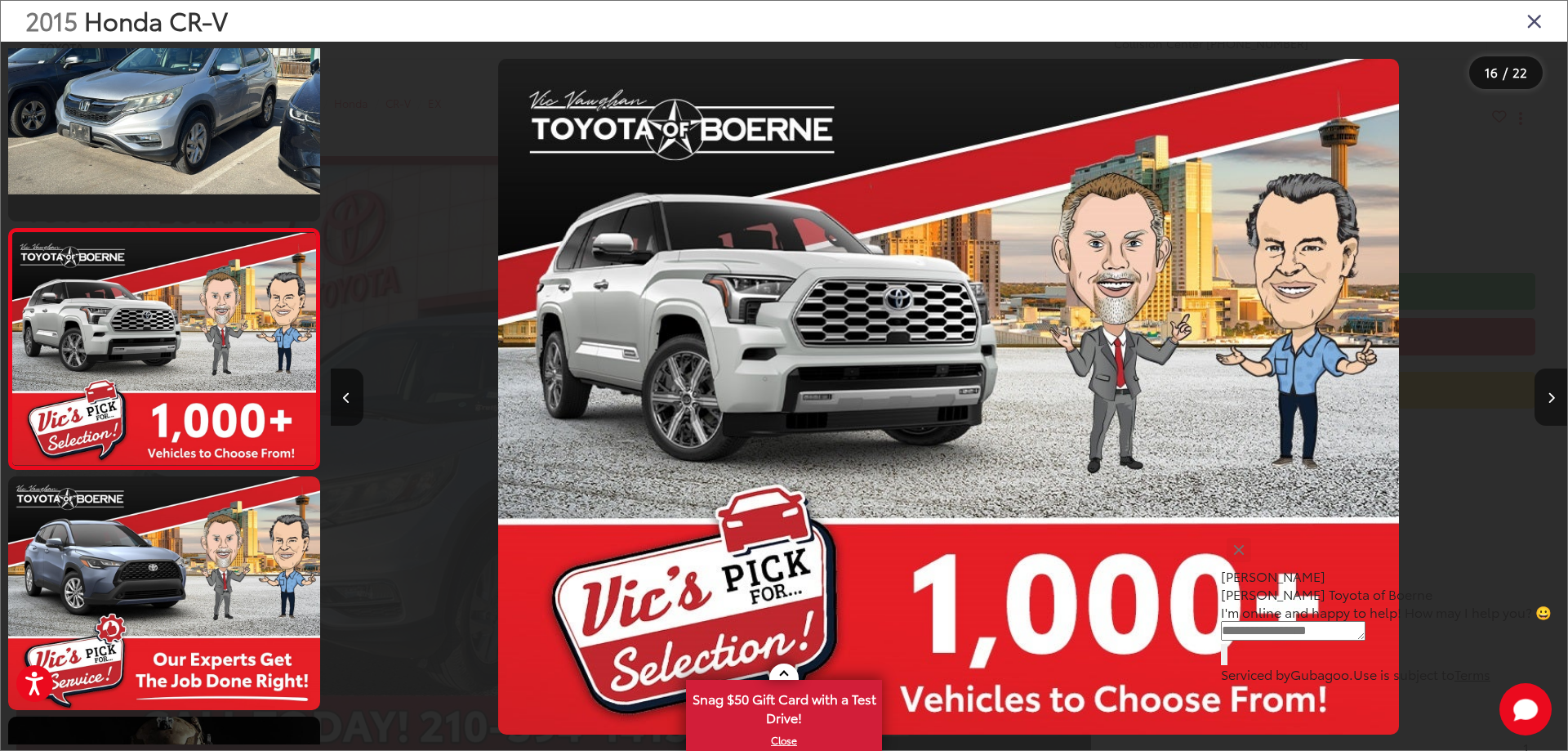
click at [1552, 401] on icon "Next image" at bounding box center [1551, 398] width 8 height 12
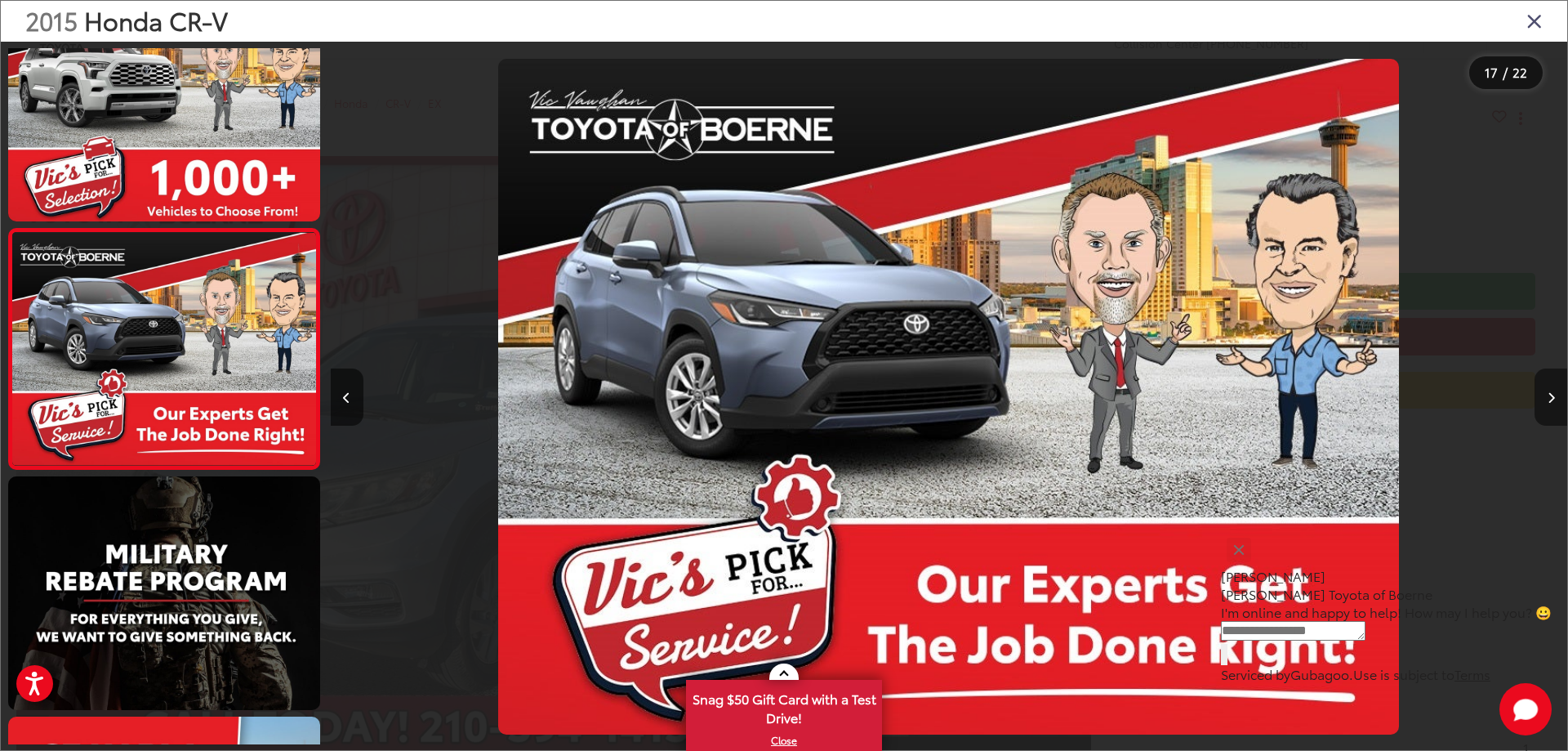
click at [1552, 401] on icon "Next image" at bounding box center [1551, 398] width 8 height 12
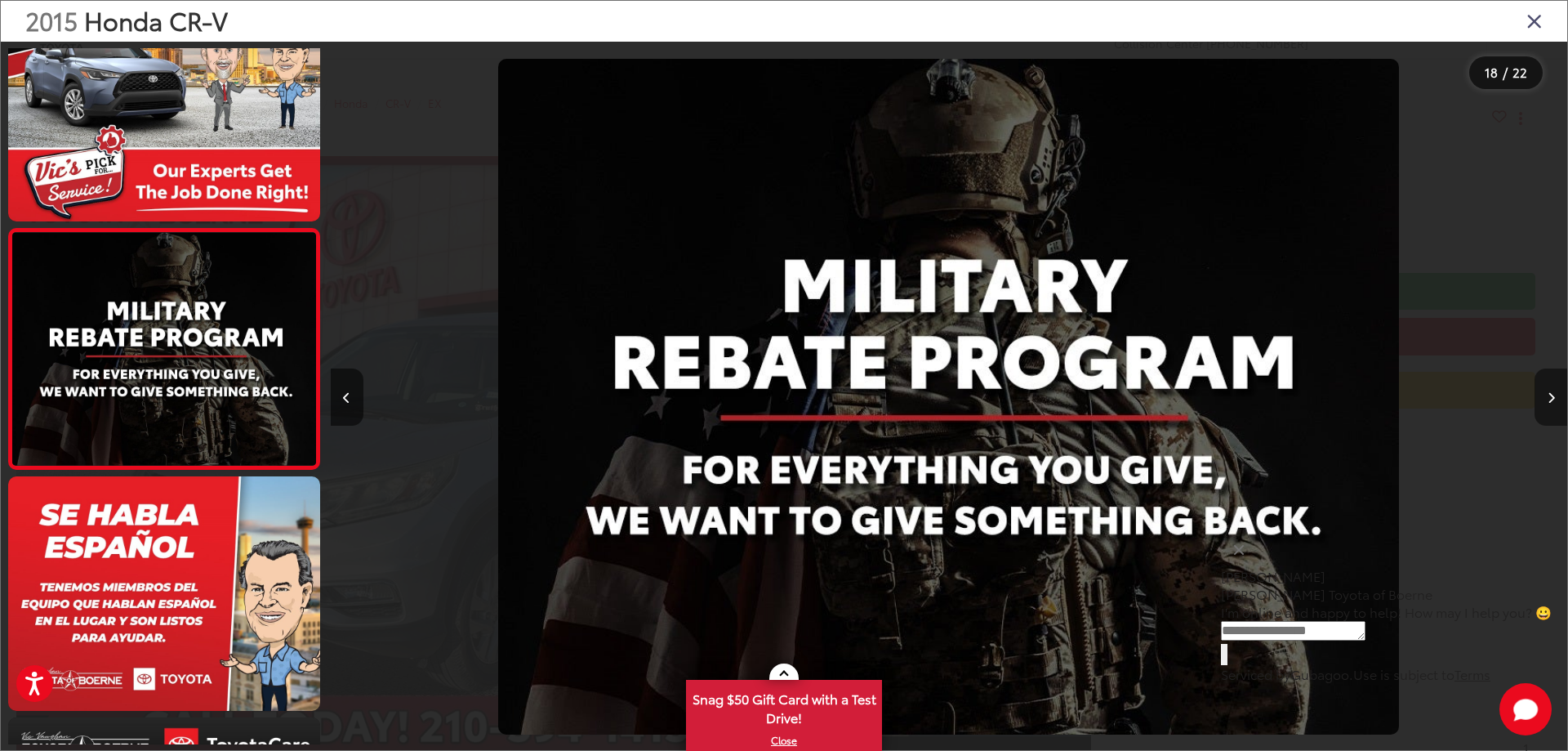
click at [1552, 401] on icon "Next image" at bounding box center [1551, 398] width 8 height 12
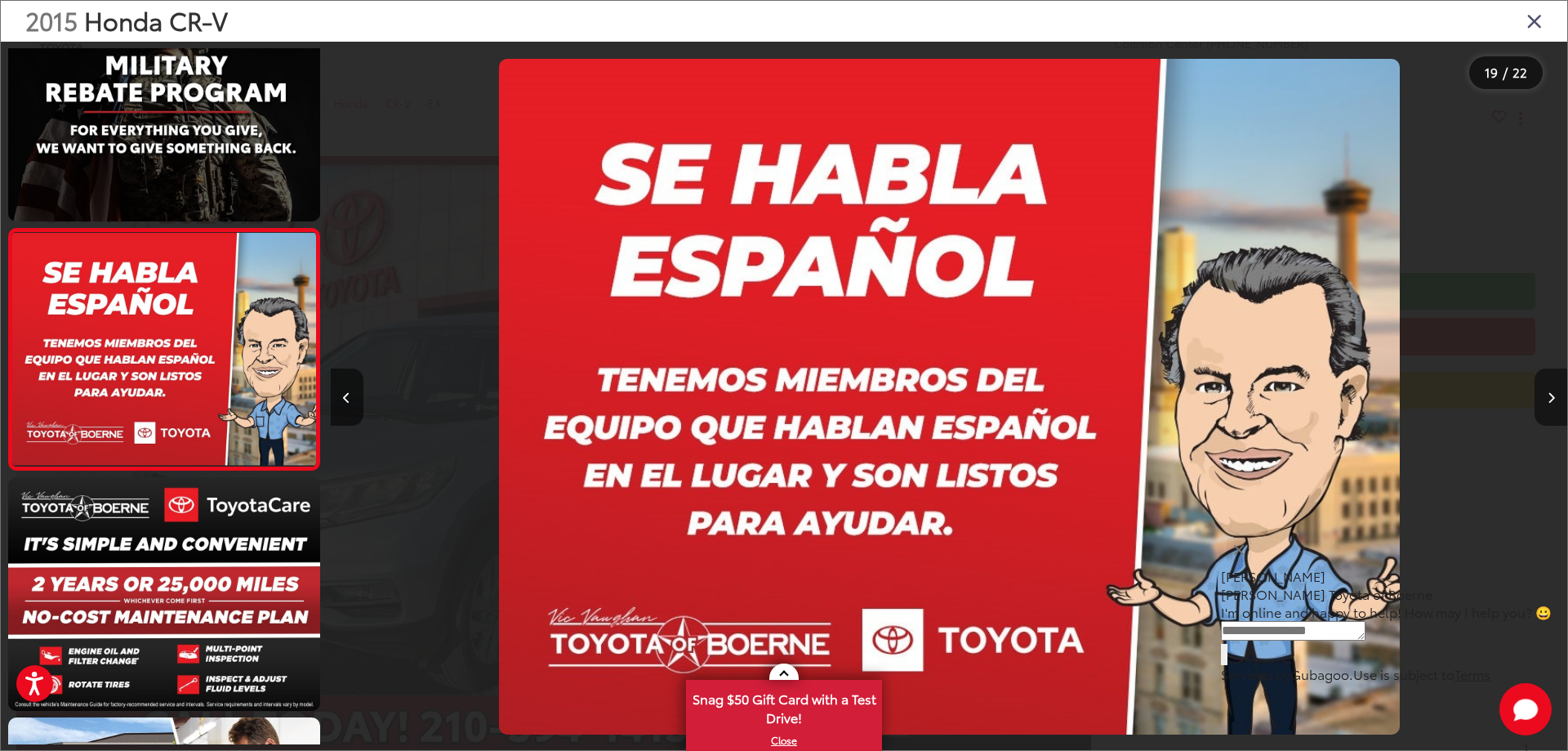
click at [1552, 401] on icon "Next image" at bounding box center [1551, 398] width 8 height 12
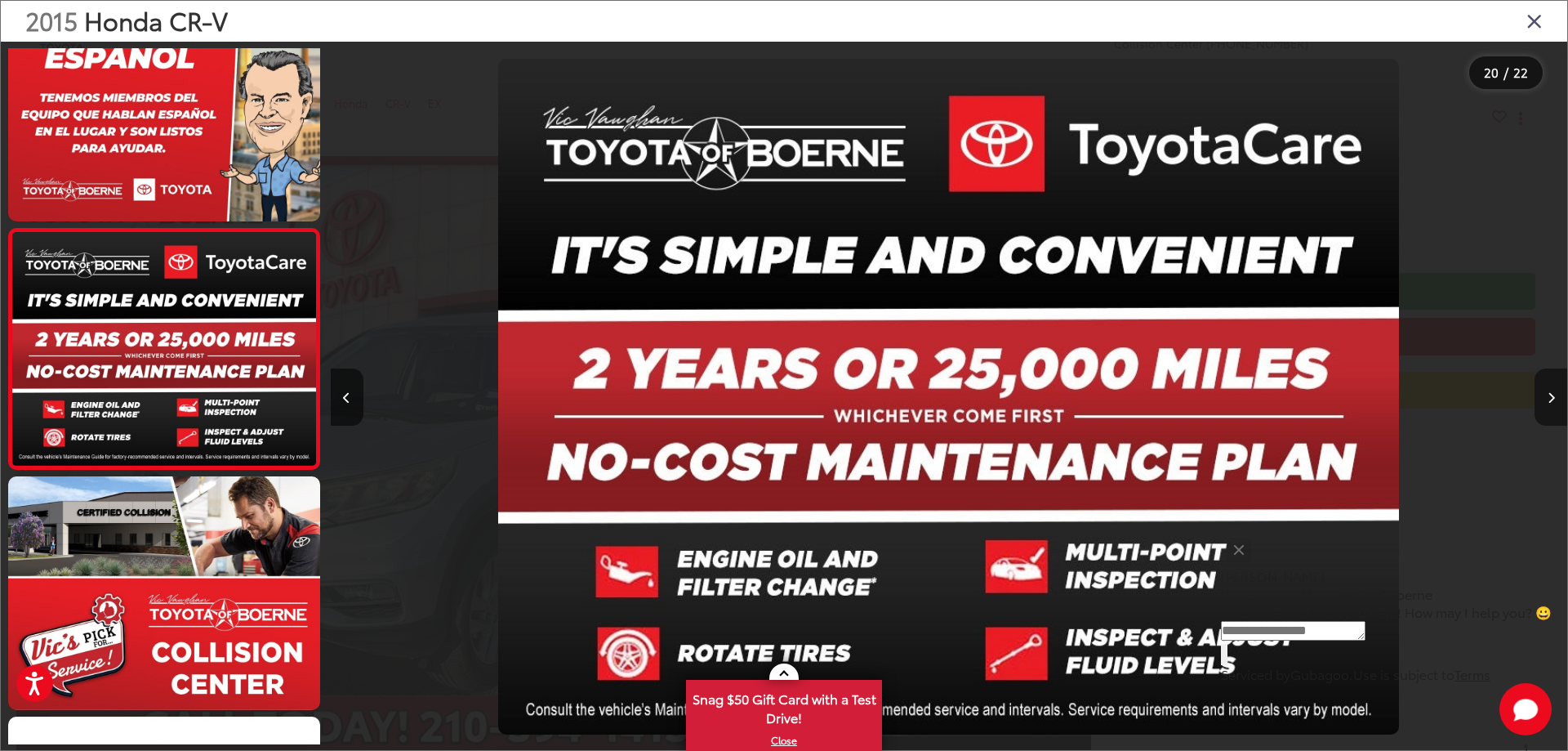
click at [1552, 401] on icon "Next image" at bounding box center [1551, 398] width 8 height 12
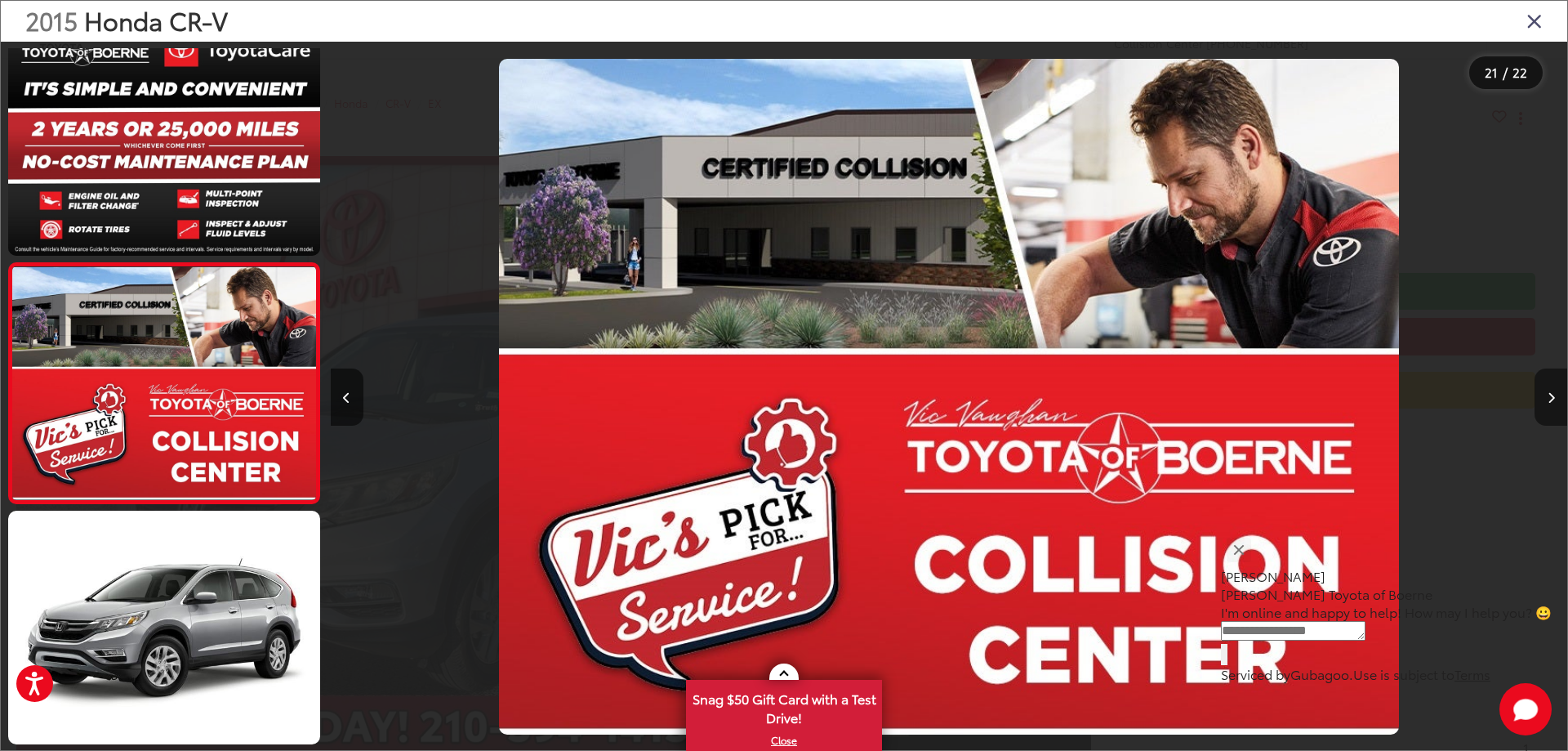
click at [1552, 401] on icon "Next image" at bounding box center [1551, 398] width 8 height 12
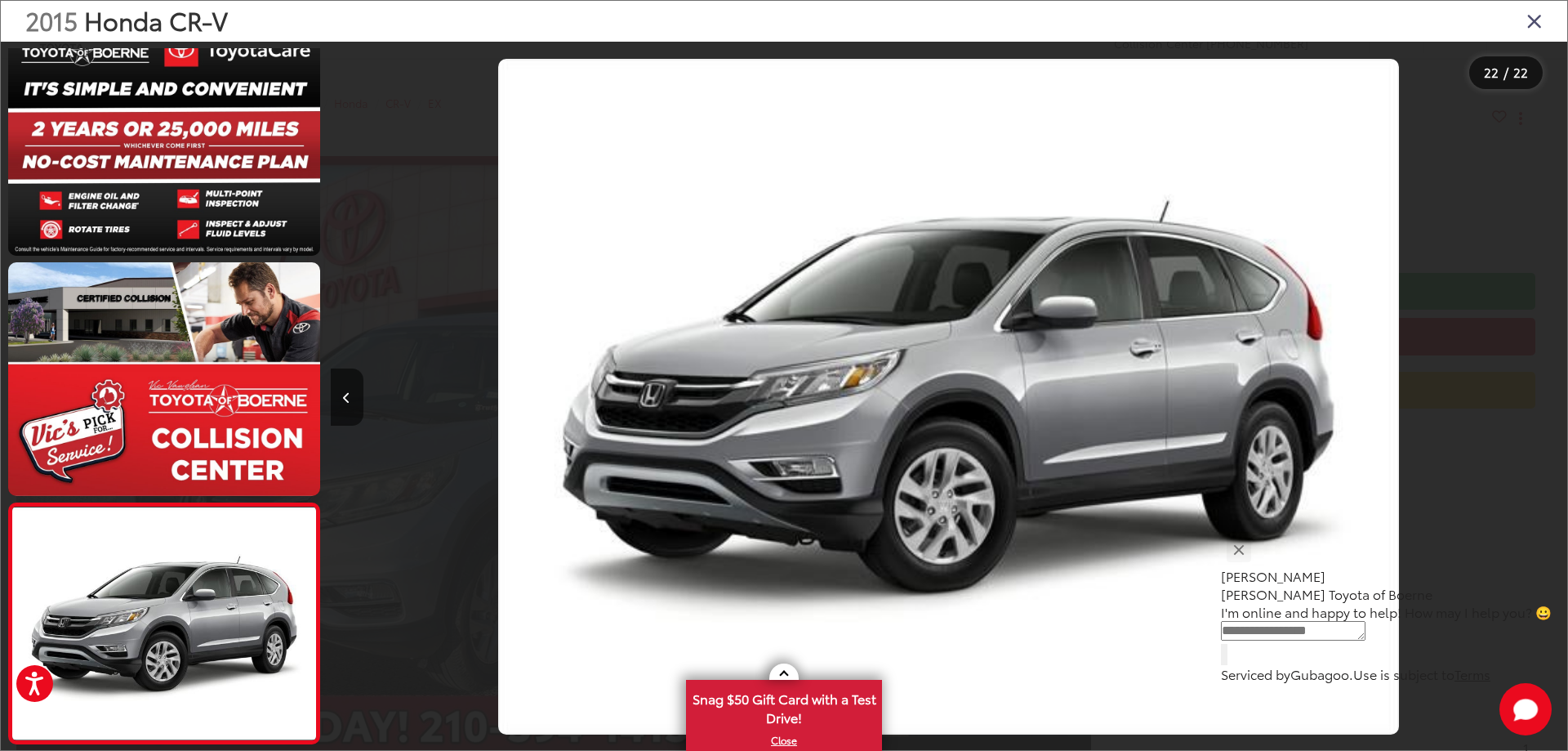
click at [1552, 401] on div at bounding box center [1412, 397] width 310 height 710
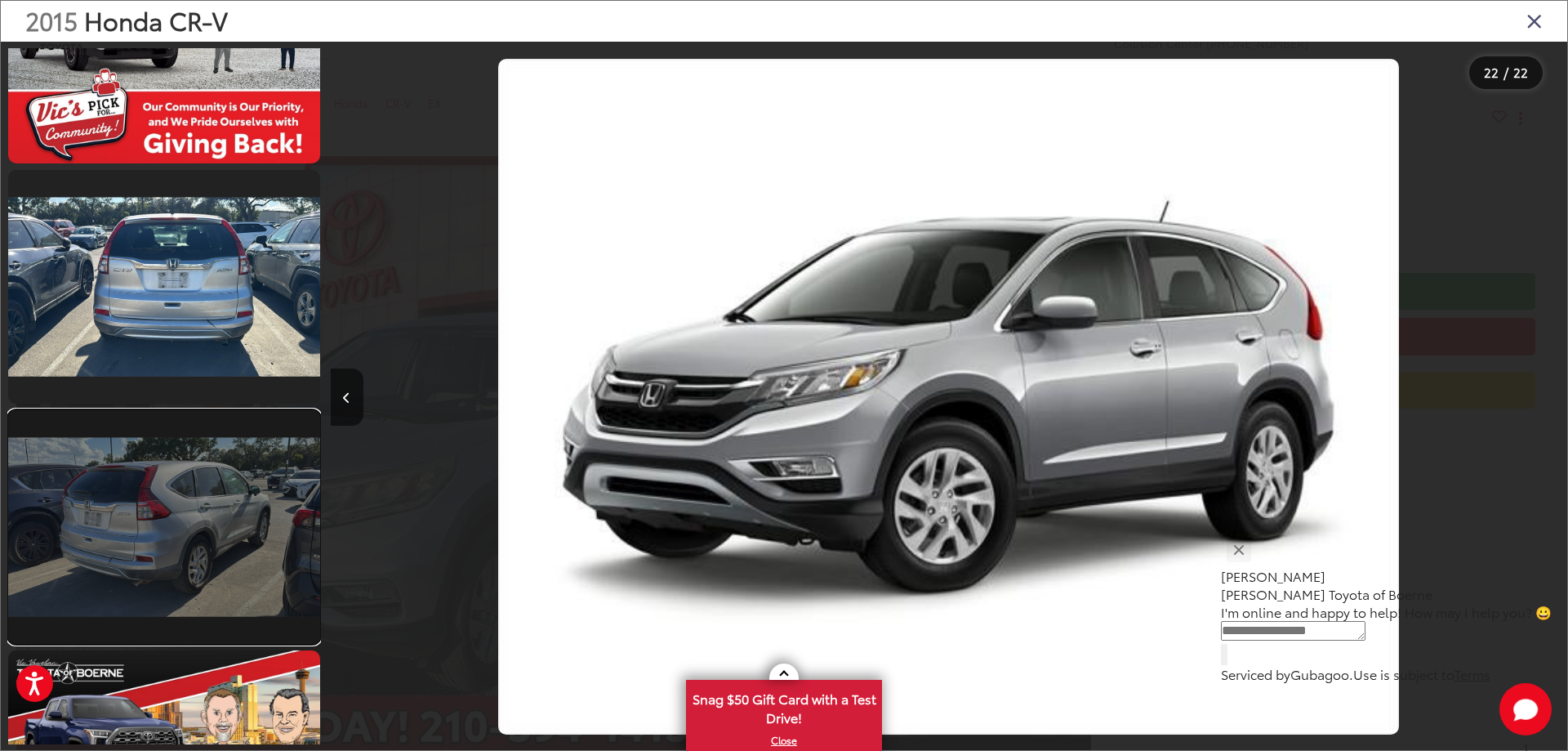
click at [190, 538] on link at bounding box center [164, 527] width 312 height 234
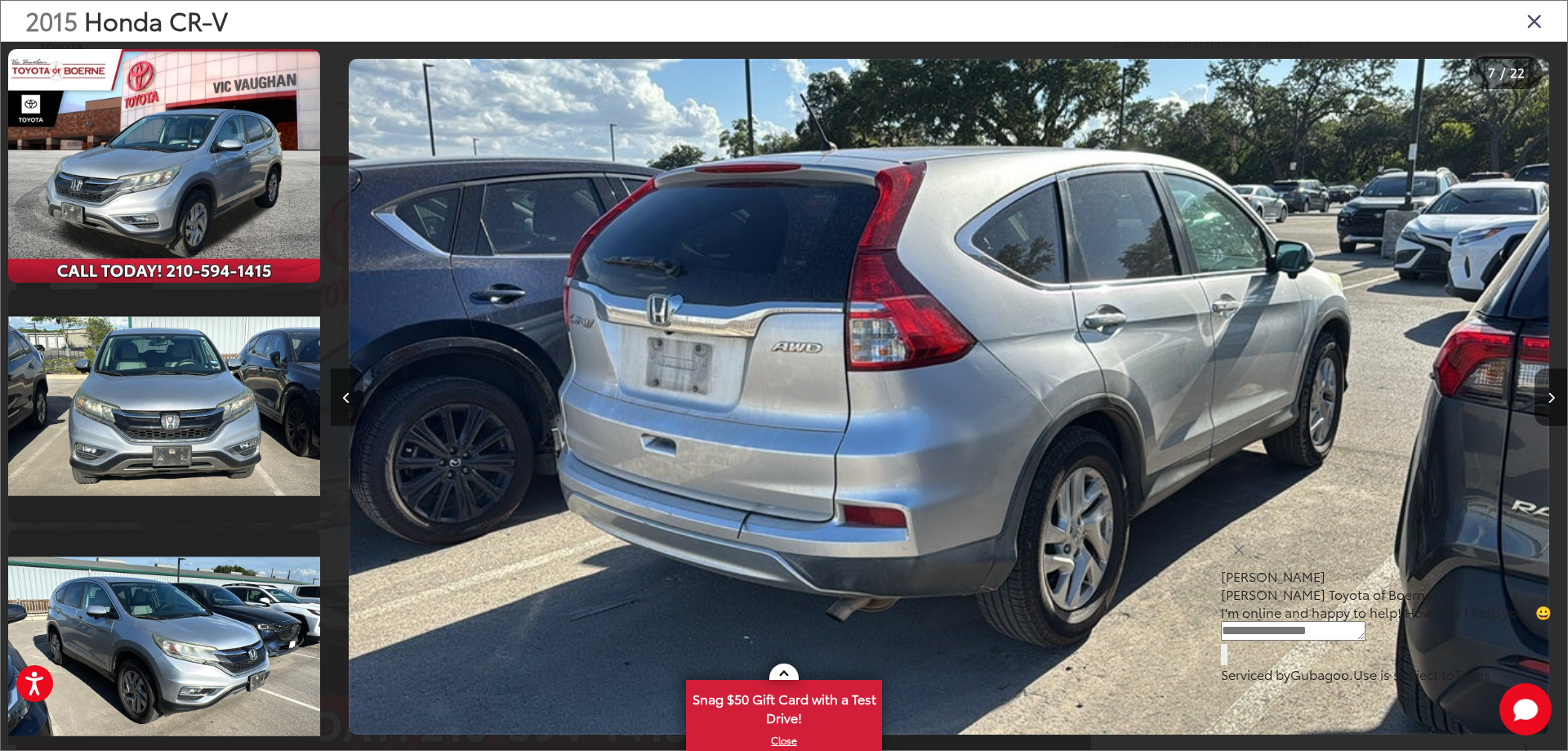
click at [352, 399] on button "Previous image" at bounding box center [347, 397] width 33 height 57
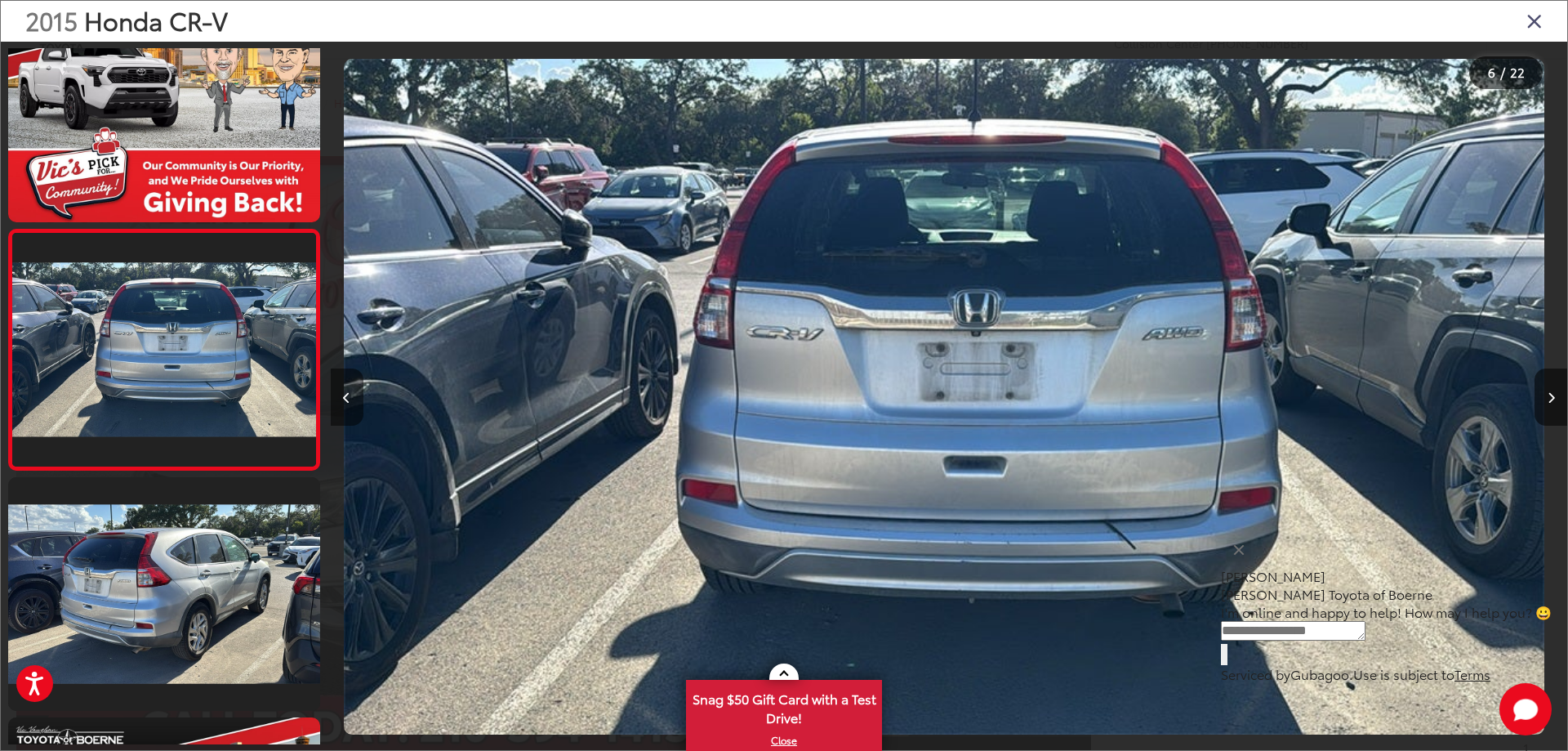
scroll to position [0, 6184]
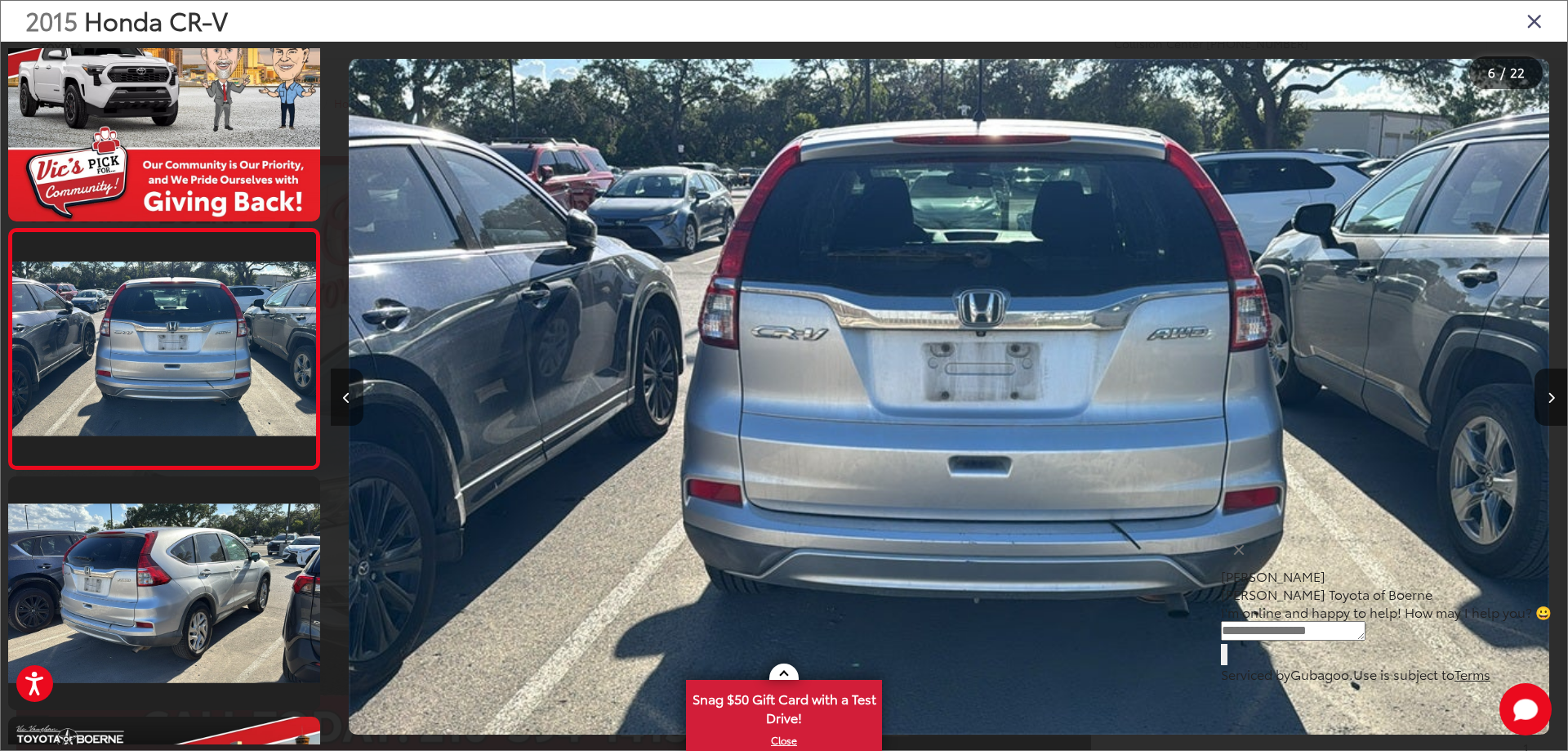
click at [352, 399] on button "Previous image" at bounding box center [347, 397] width 33 height 57
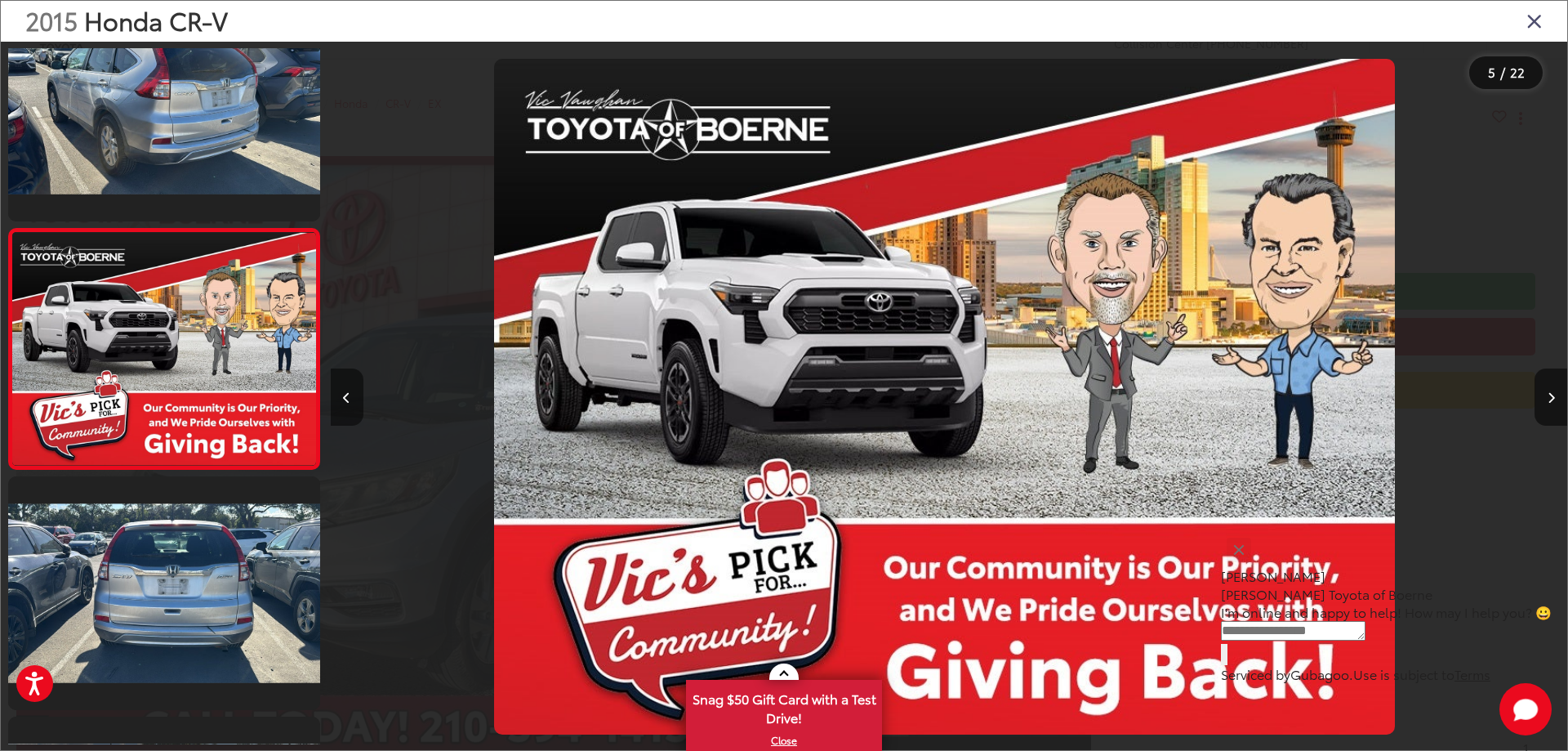
scroll to position [0, 4948]
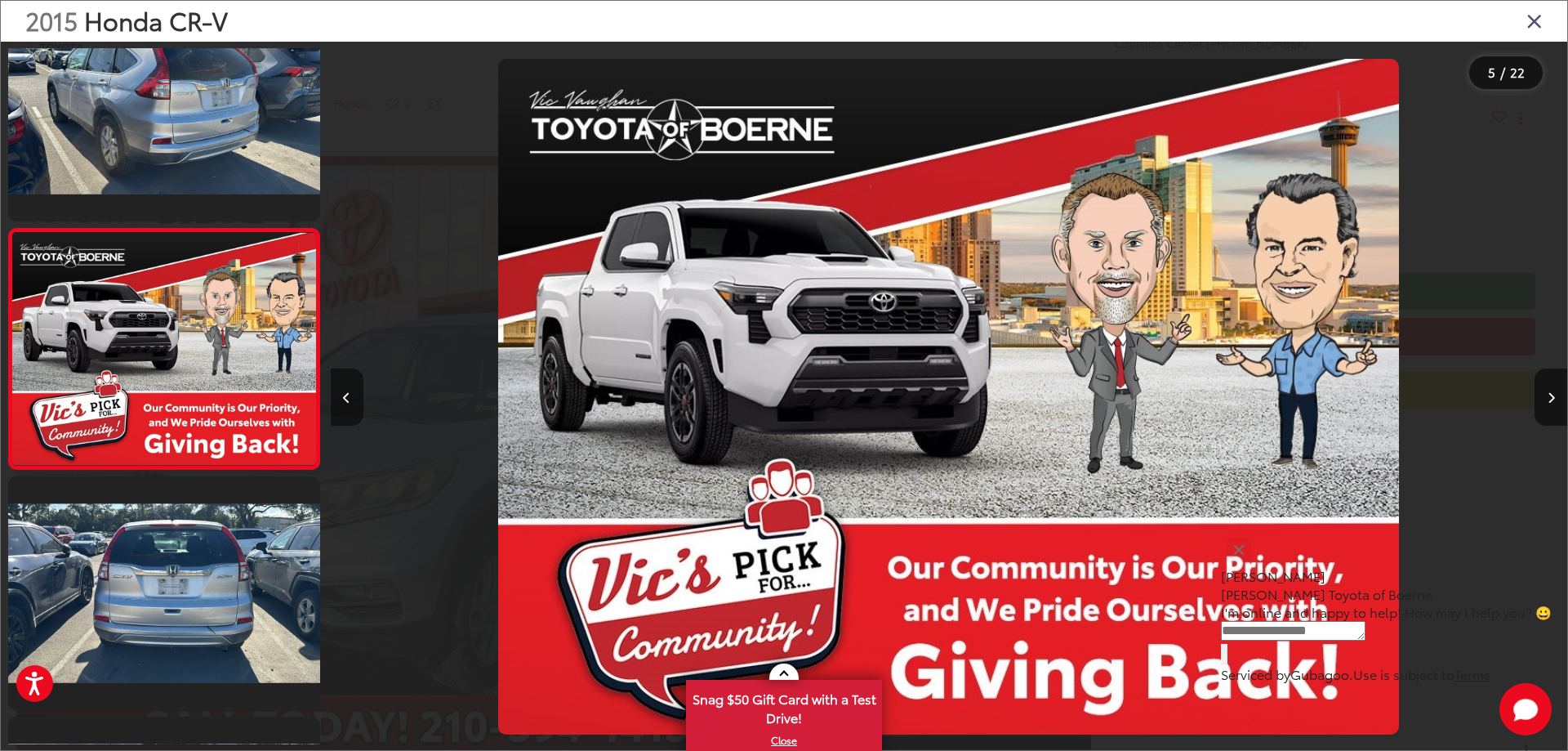
click at [352, 399] on button "Previous image" at bounding box center [347, 397] width 33 height 57
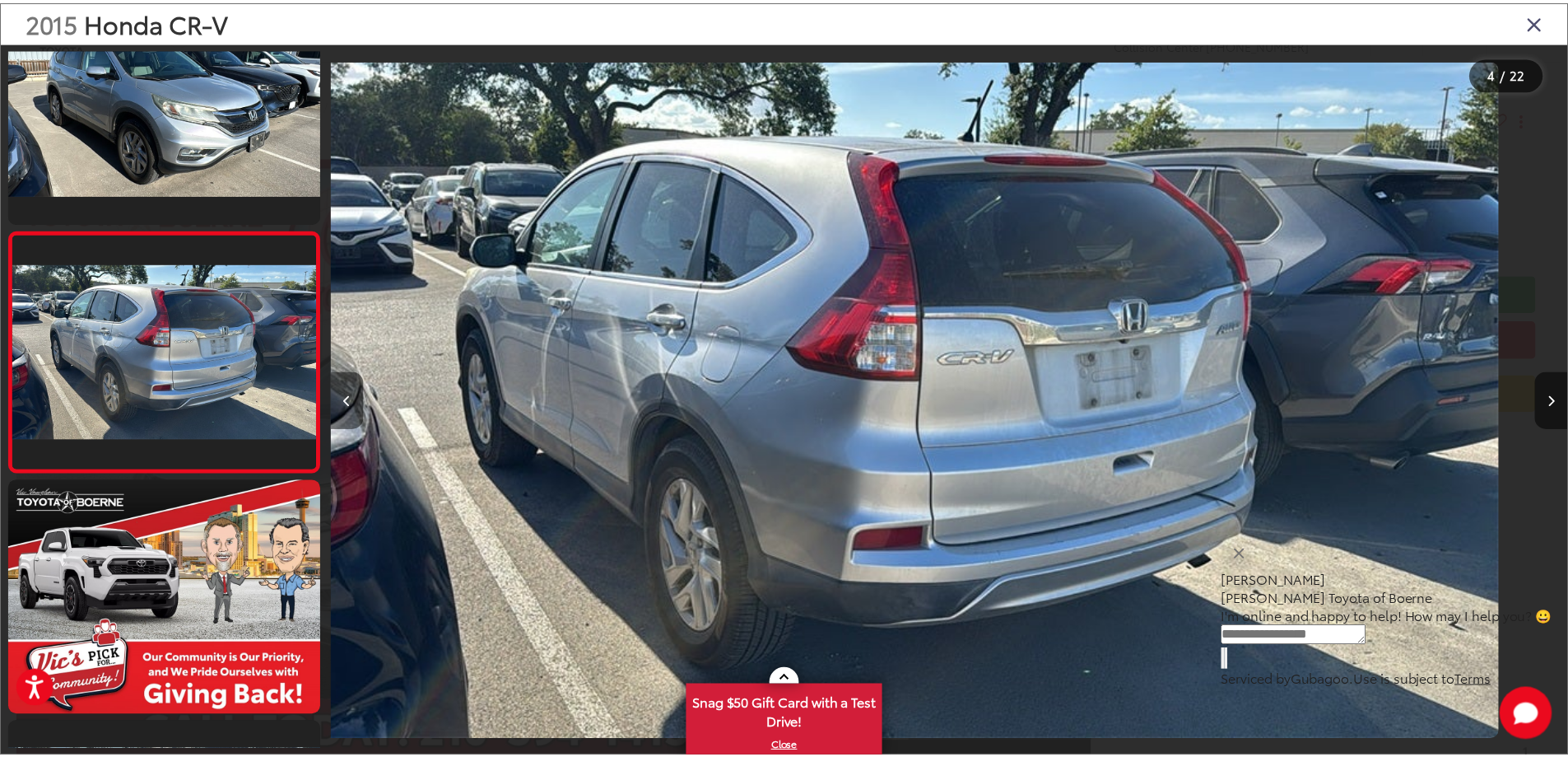
scroll to position [0, 3738]
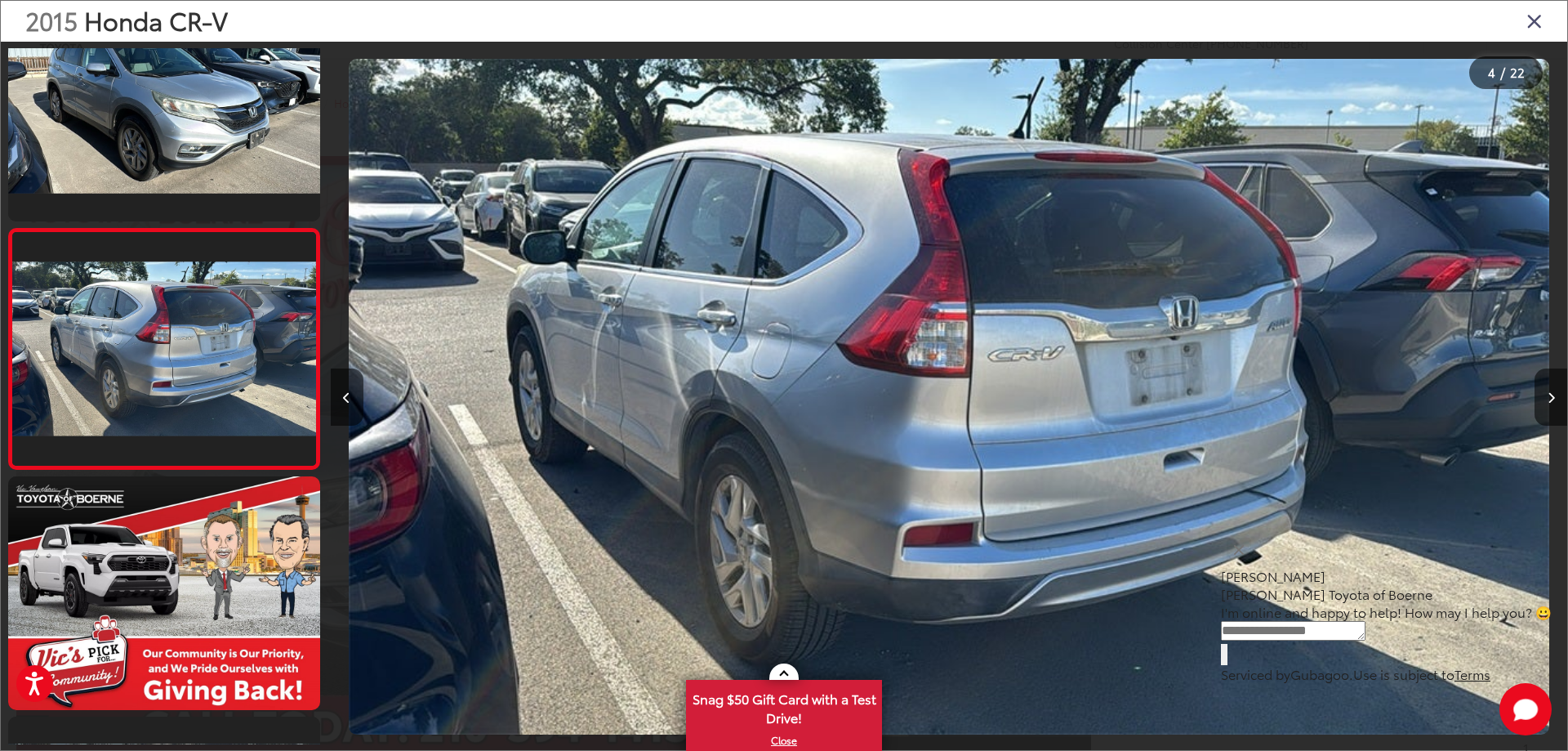
click at [1532, 19] on icon "Close gallery" at bounding box center [1535, 20] width 17 height 21
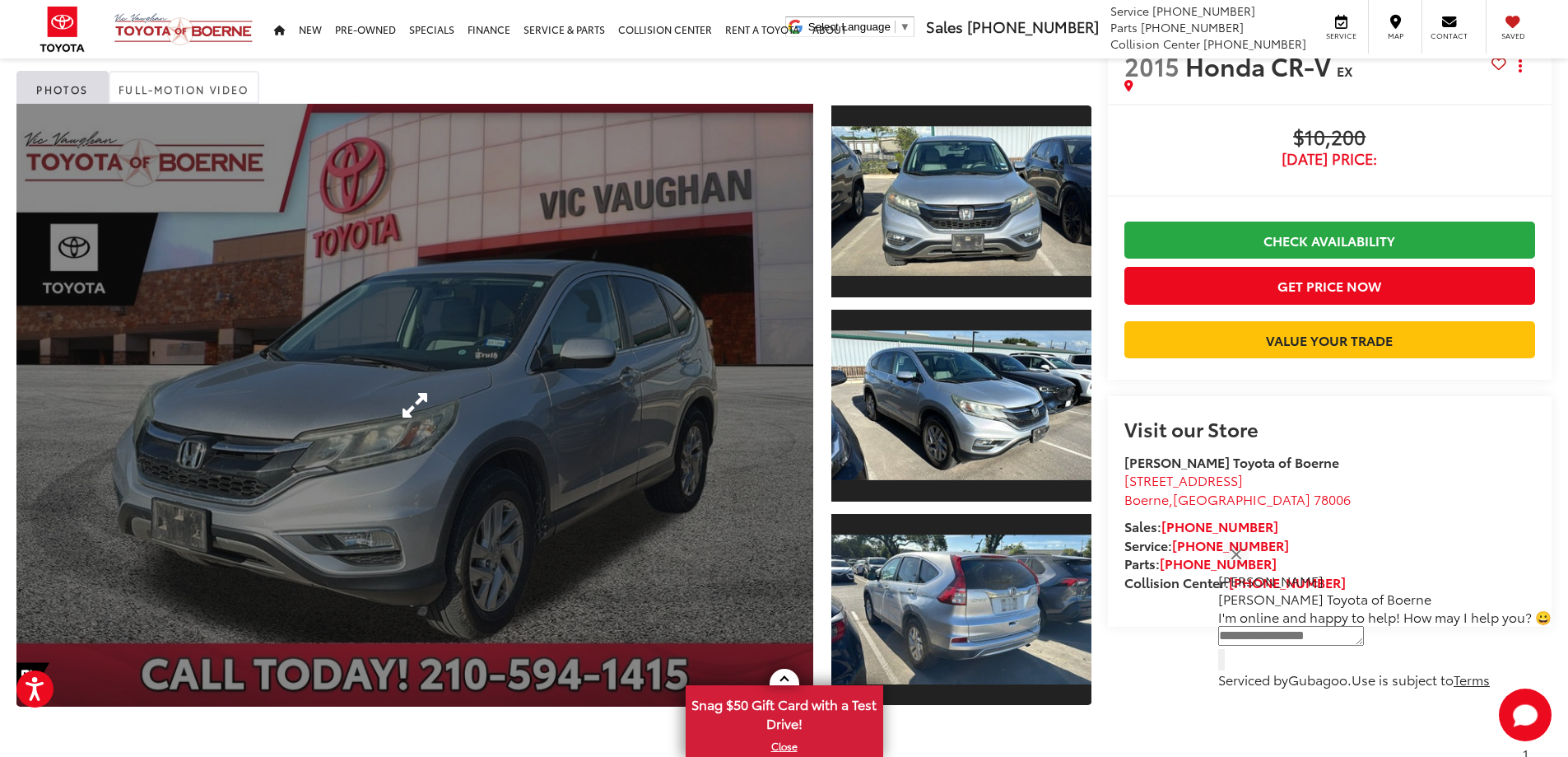
scroll to position [83, 0]
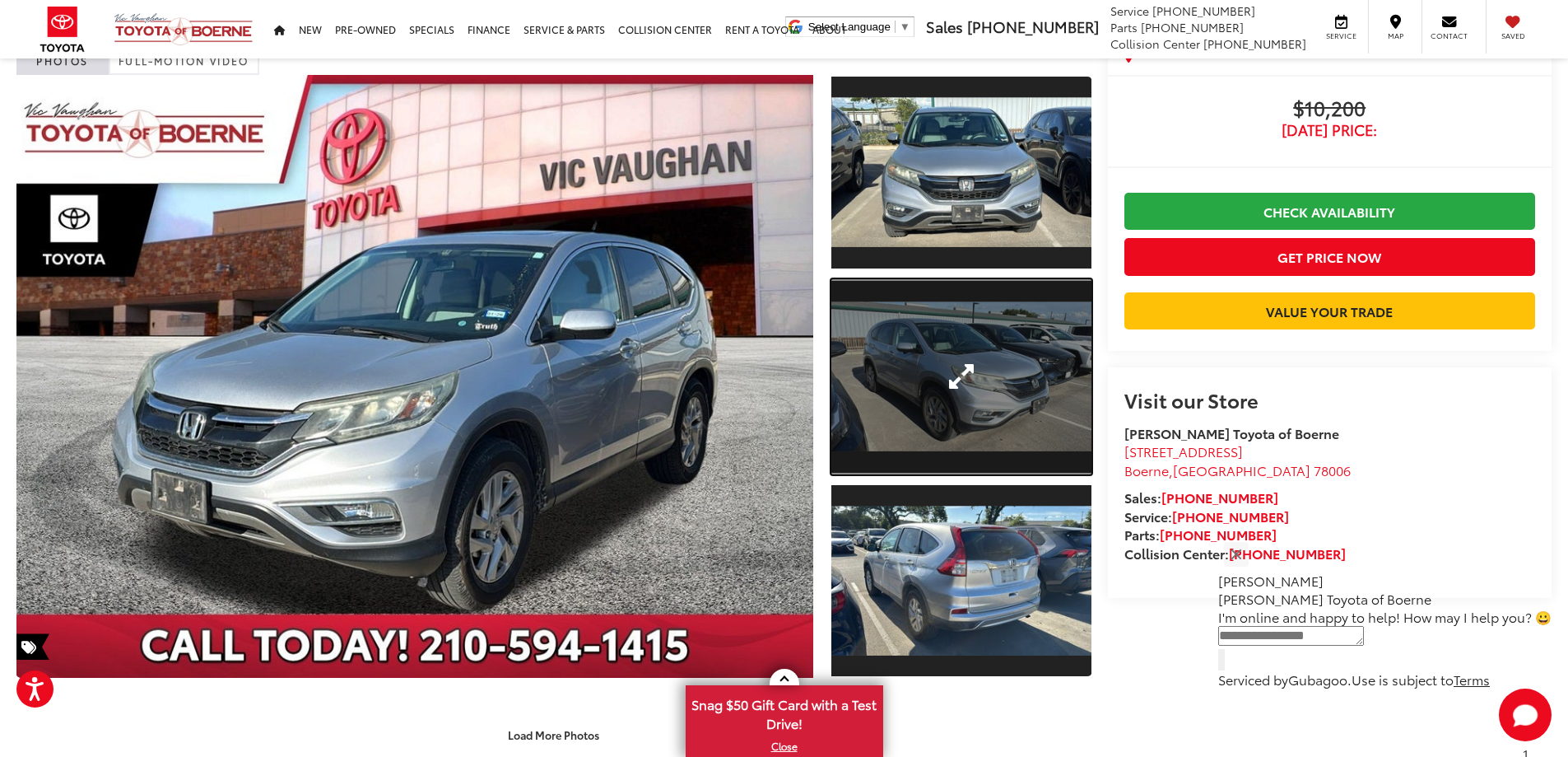
drag, startPoint x: 1021, startPoint y: 325, endPoint x: 1016, endPoint y: 316, distance: 10.3
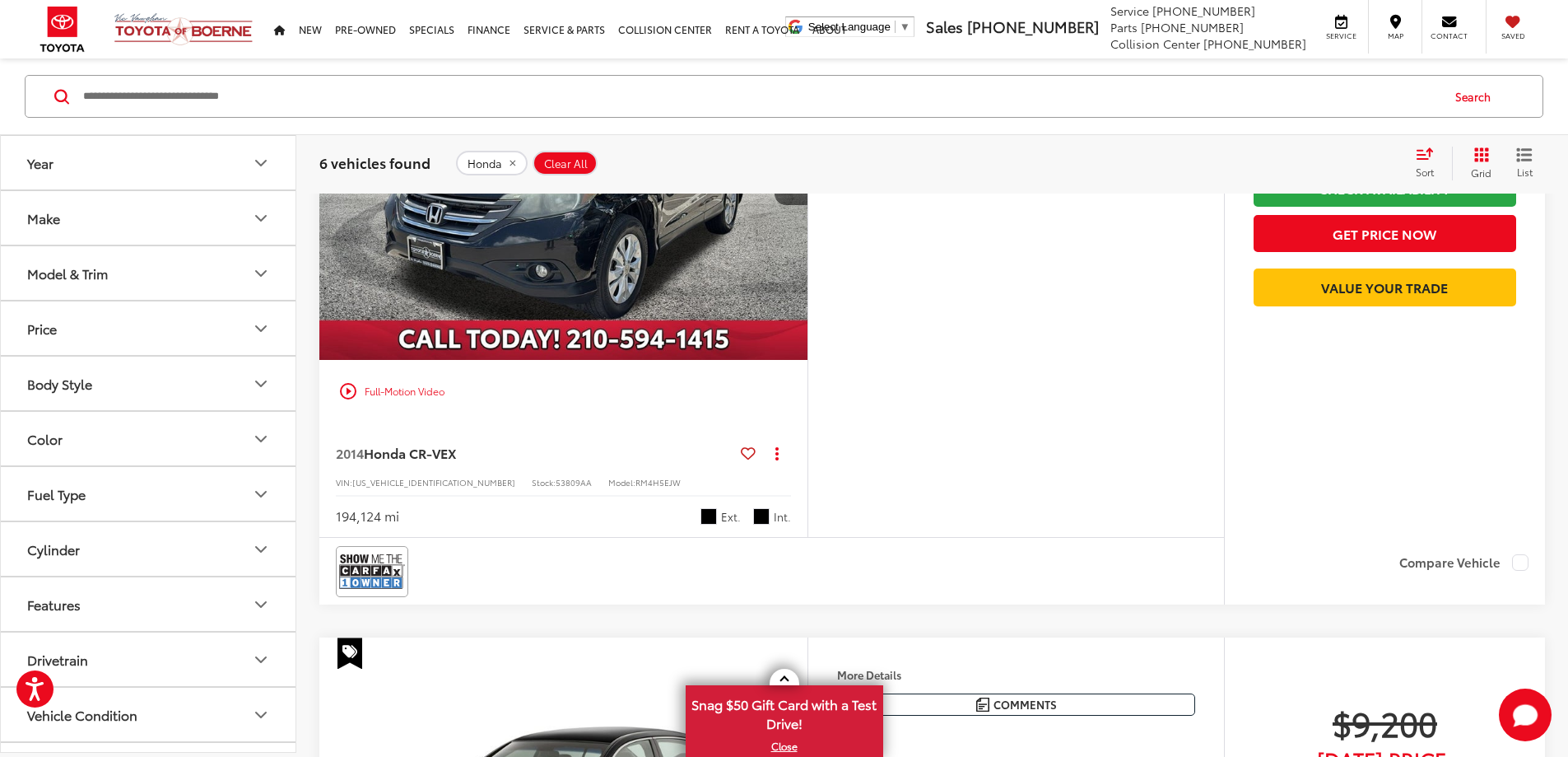
scroll to position [1576, 0]
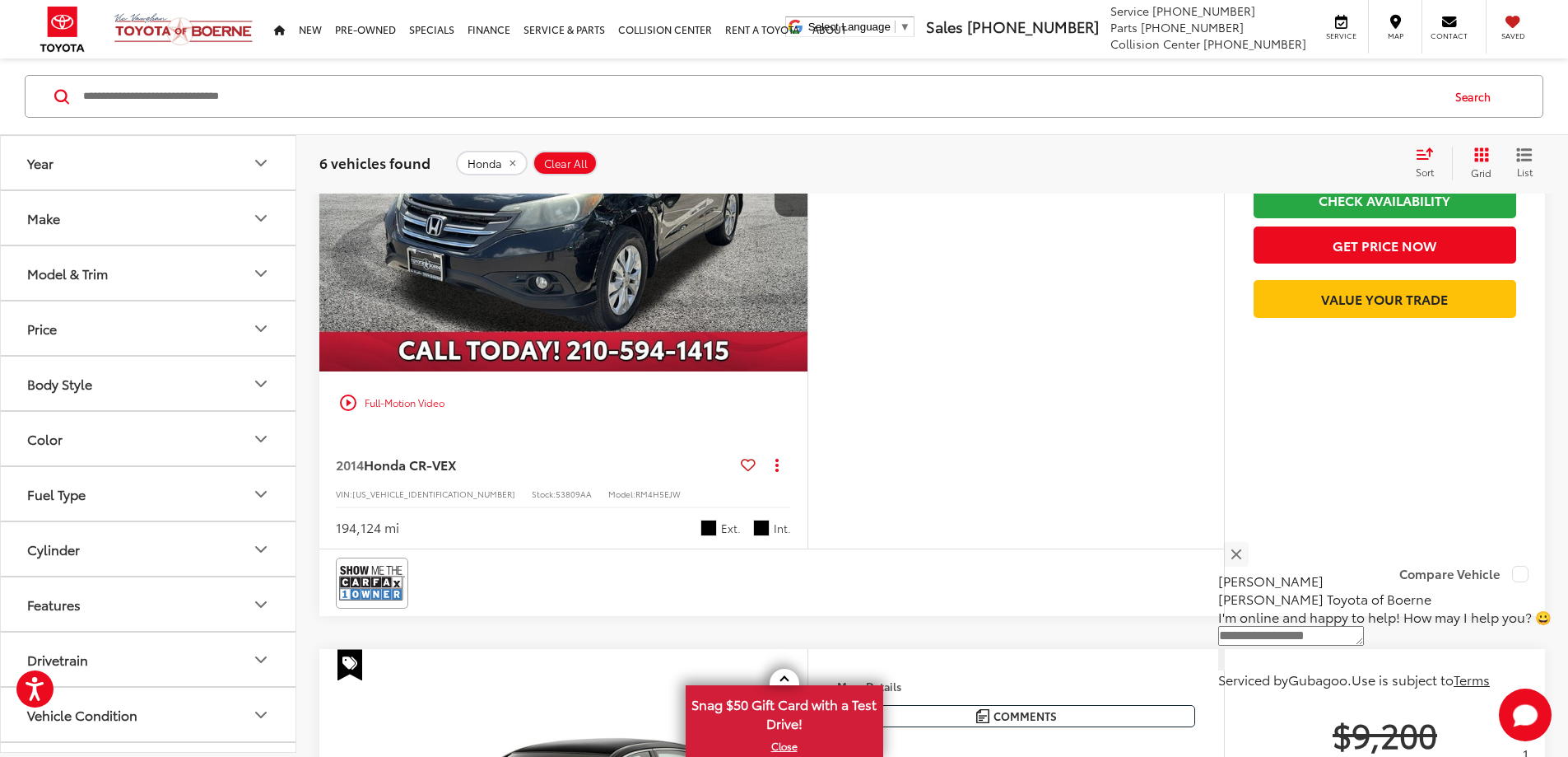
click at [809, 372] on img "2014 Honda CR-V EX 0" at bounding box center [563, 188] width 490 height 368
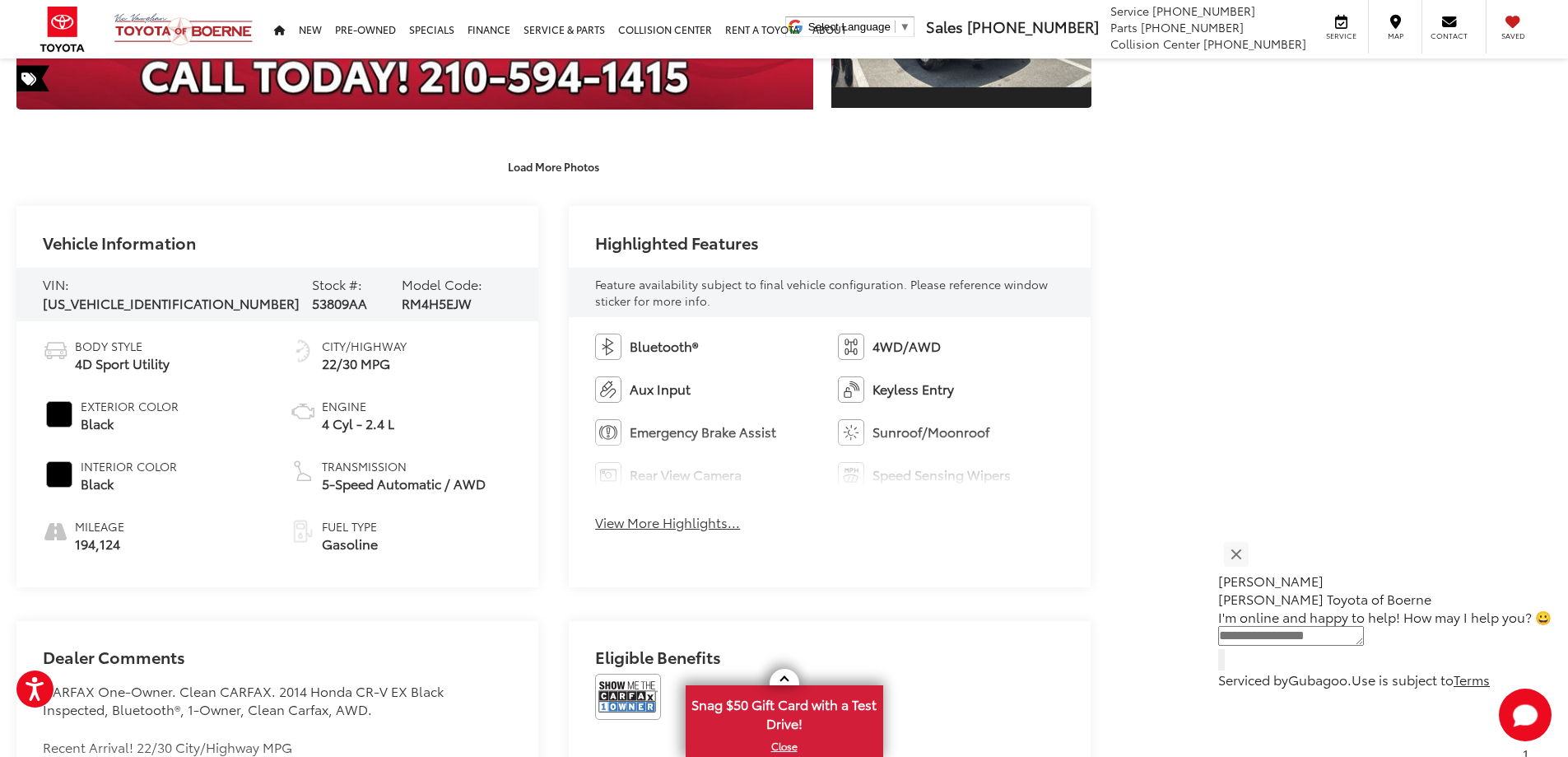
scroll to position [658, 0]
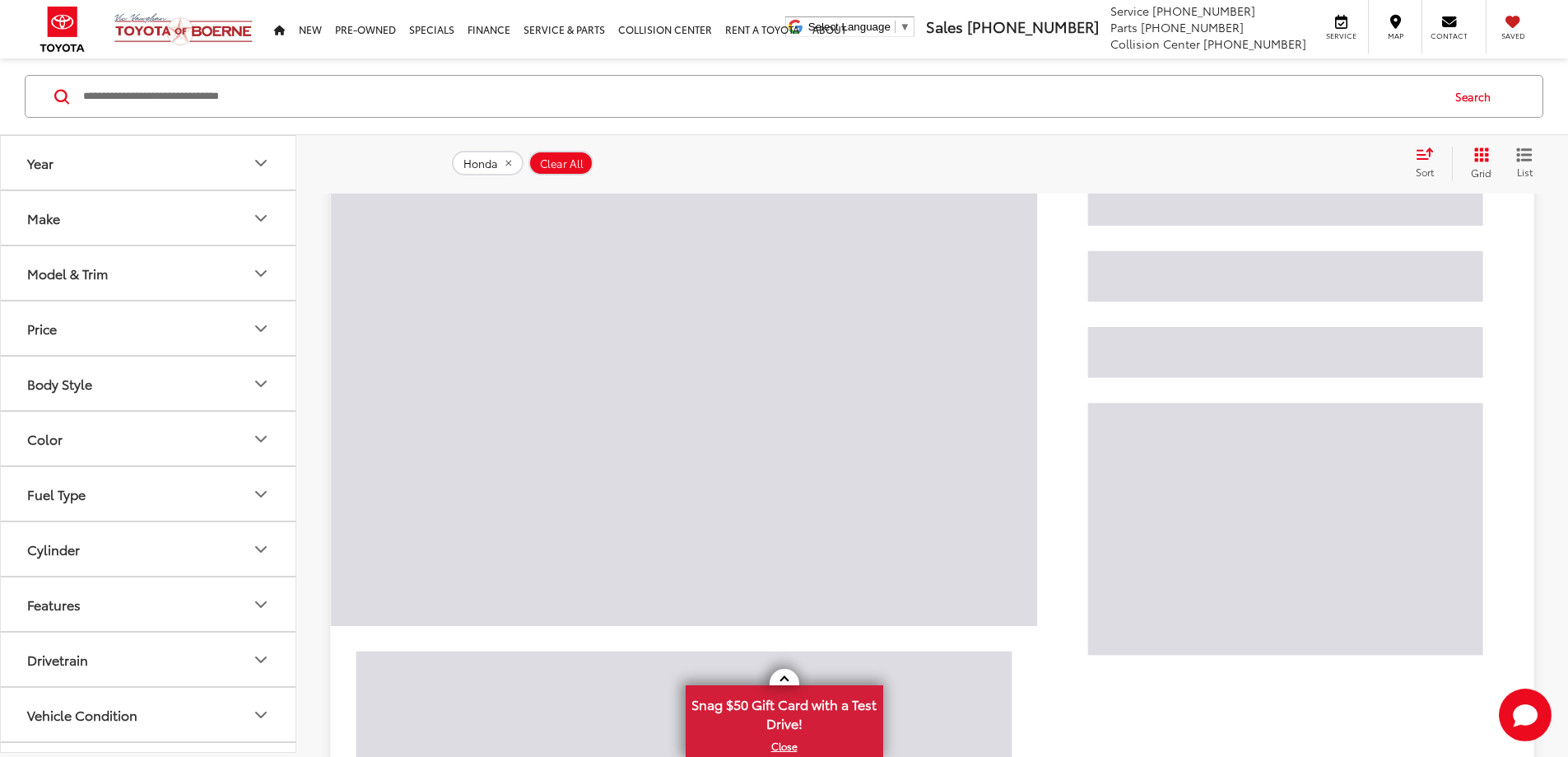
scroll to position [95, 0]
